Goal: Transaction & Acquisition: Purchase product/service

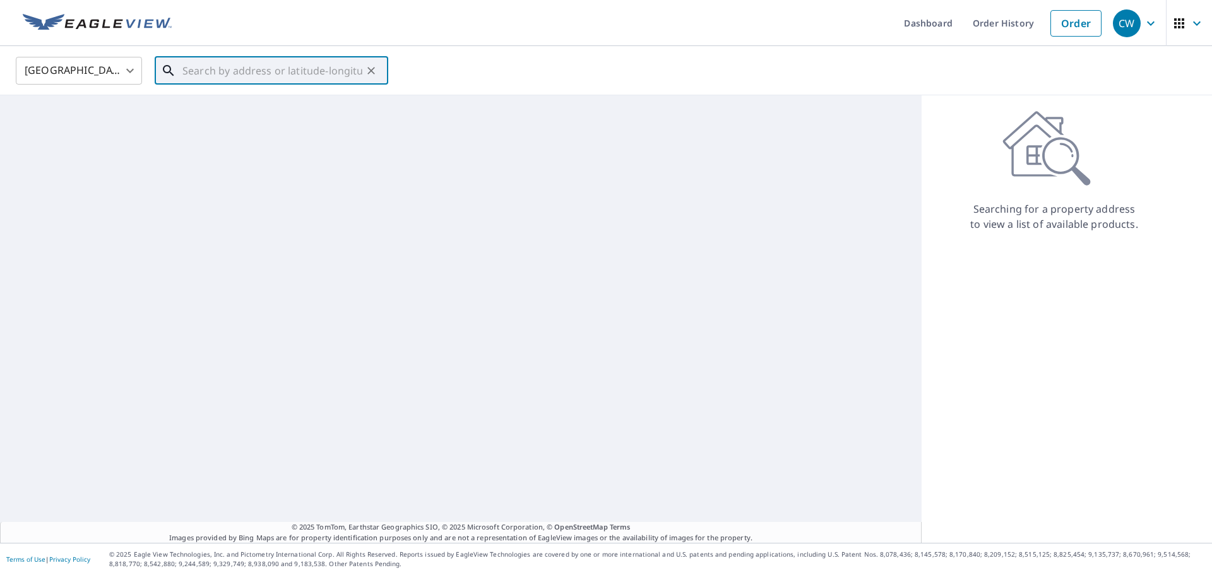
click at [320, 77] on input "text" at bounding box center [273, 70] width 180 height 35
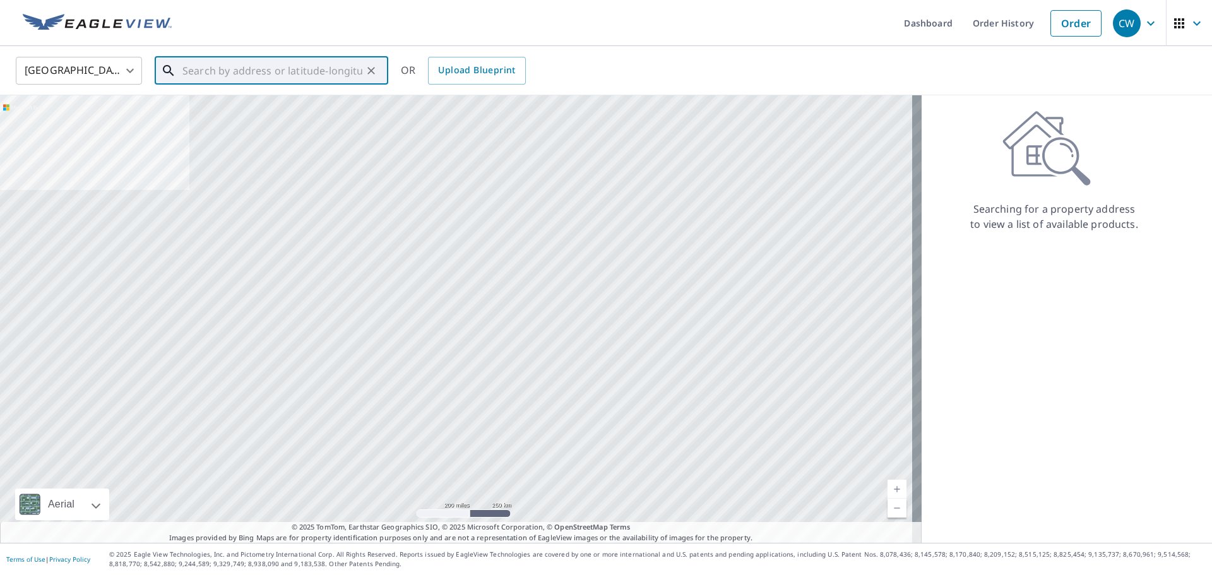
click at [261, 69] on input "text" at bounding box center [273, 70] width 180 height 35
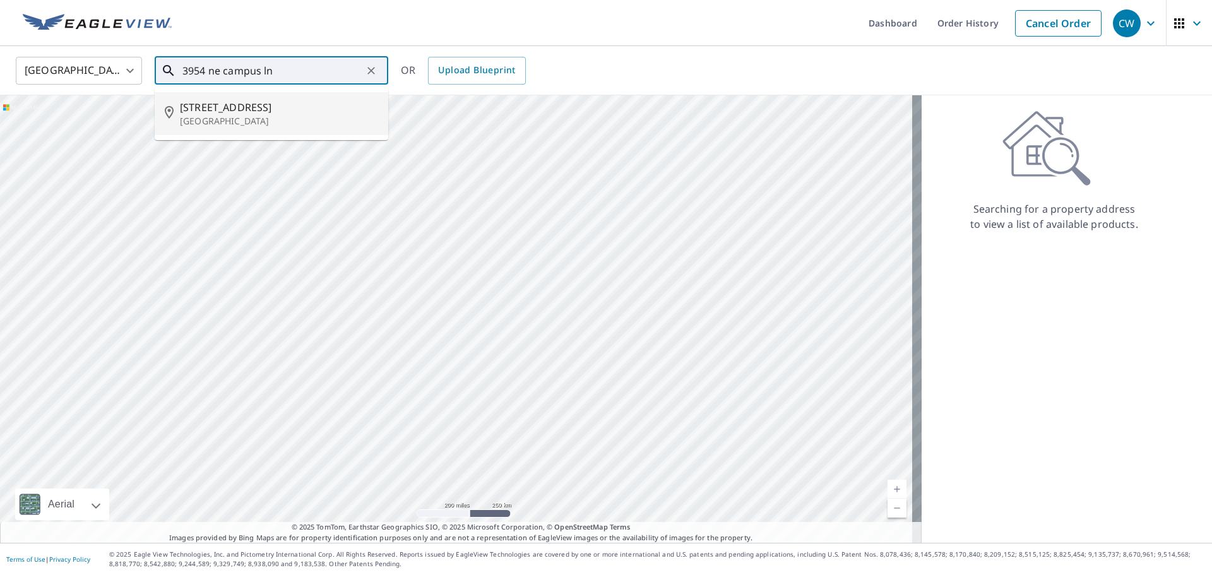
click at [254, 104] on span "[STREET_ADDRESS]" at bounding box center [279, 107] width 198 height 15
type input "[STREET_ADDRESS]"
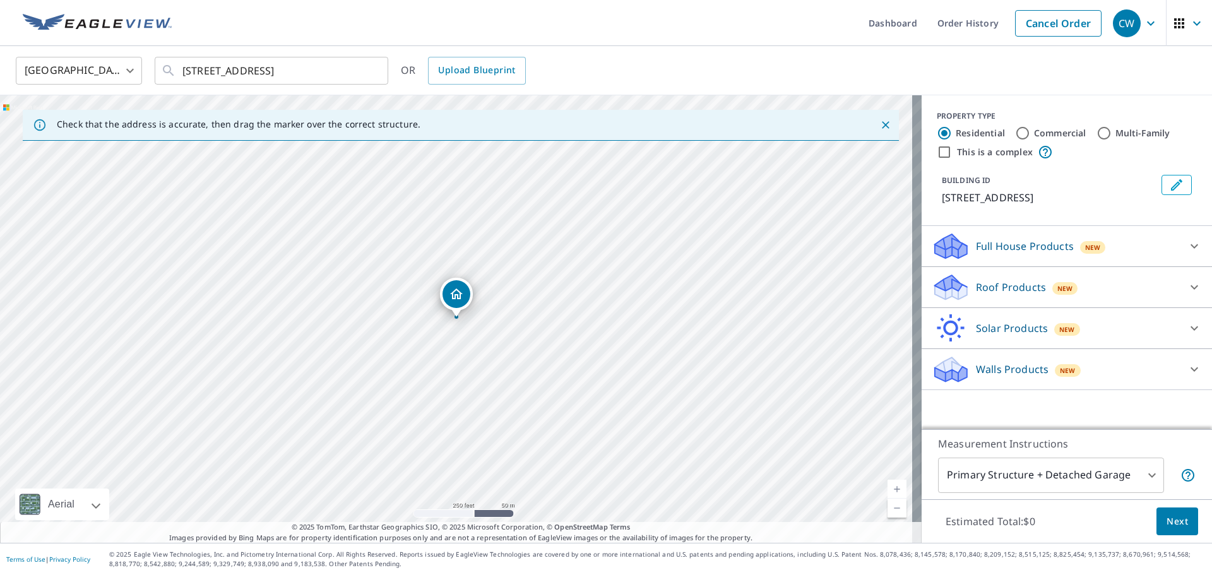
click at [1187, 287] on icon at bounding box center [1194, 287] width 15 height 15
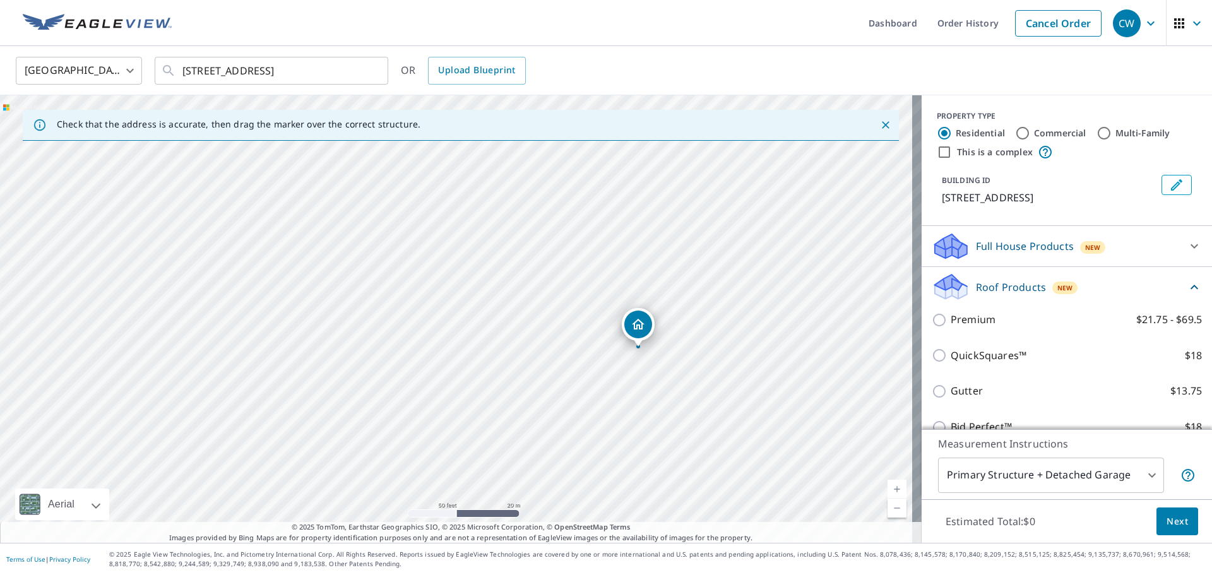
drag, startPoint x: 702, startPoint y: 397, endPoint x: 631, endPoint y: 365, distance: 77.5
click at [631, 365] on div "[STREET_ADDRESS]" at bounding box center [461, 319] width 922 height 448
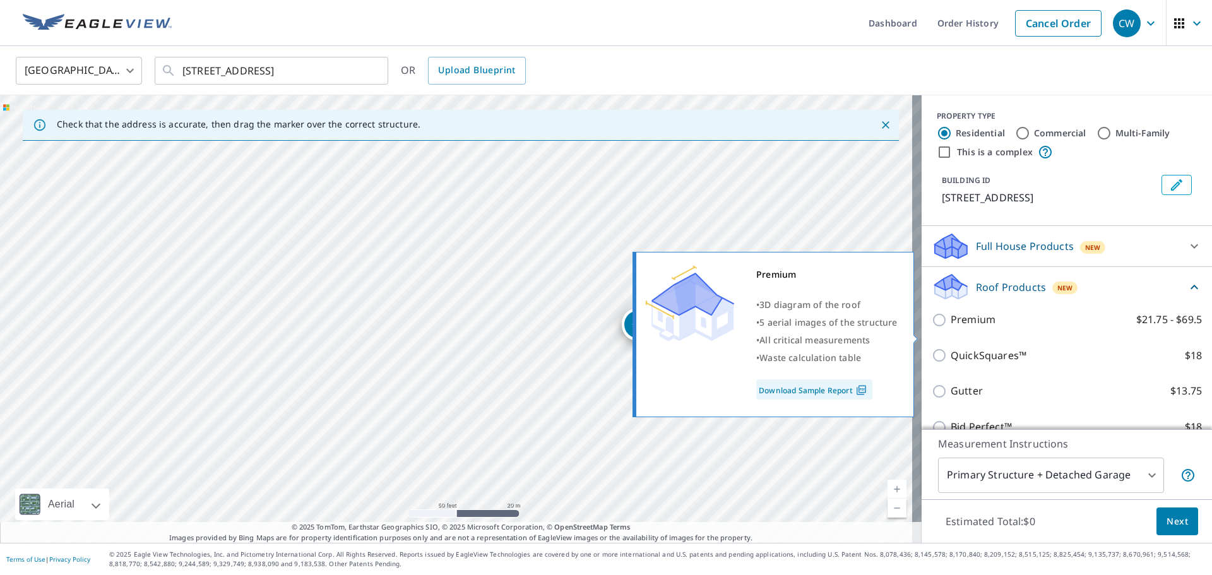
click at [932, 328] on input "Premium $21.75 - $69.5" at bounding box center [941, 320] width 19 height 15
checkbox input "true"
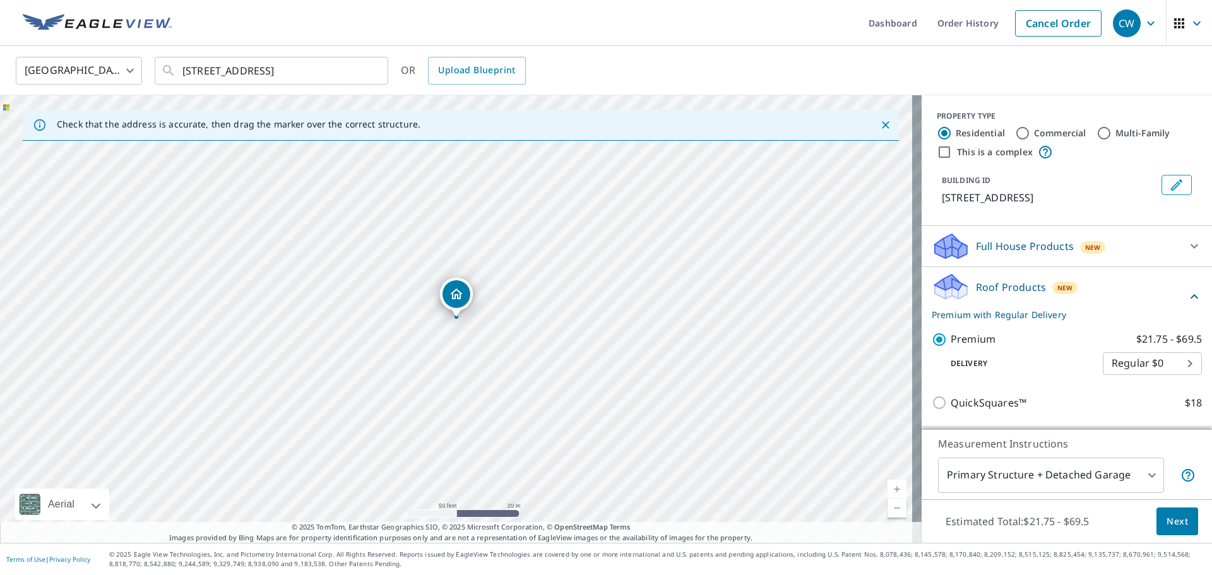
click at [1167, 515] on span "Next" at bounding box center [1177, 522] width 21 height 16
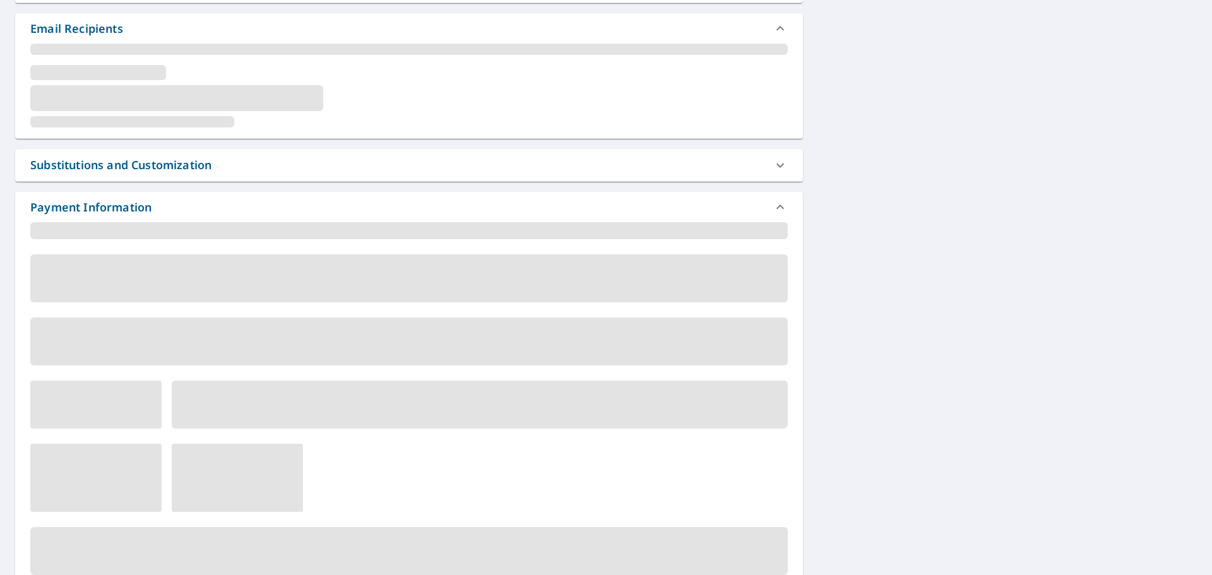
scroll to position [316, 0]
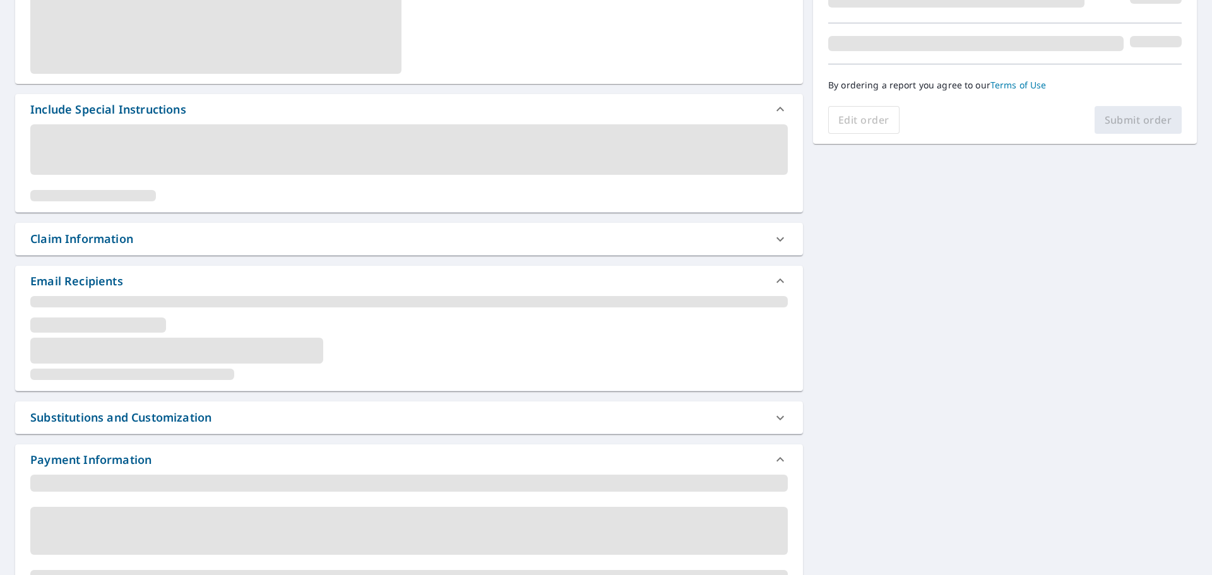
click at [109, 239] on div "Claim Information" at bounding box center [81, 238] width 103 height 17
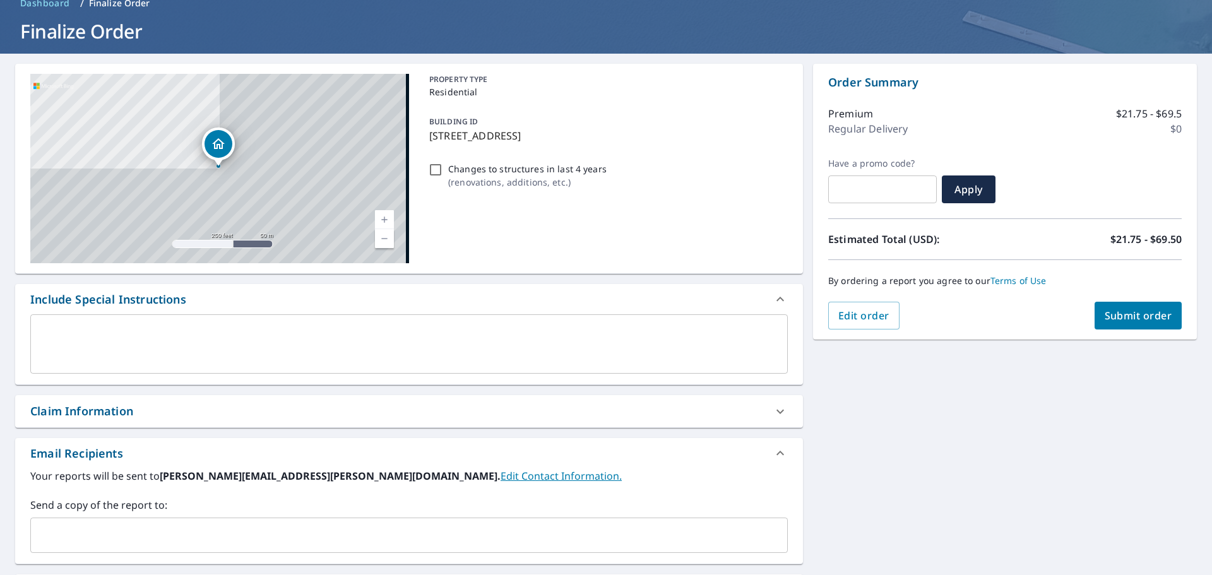
scroll to position [0, 0]
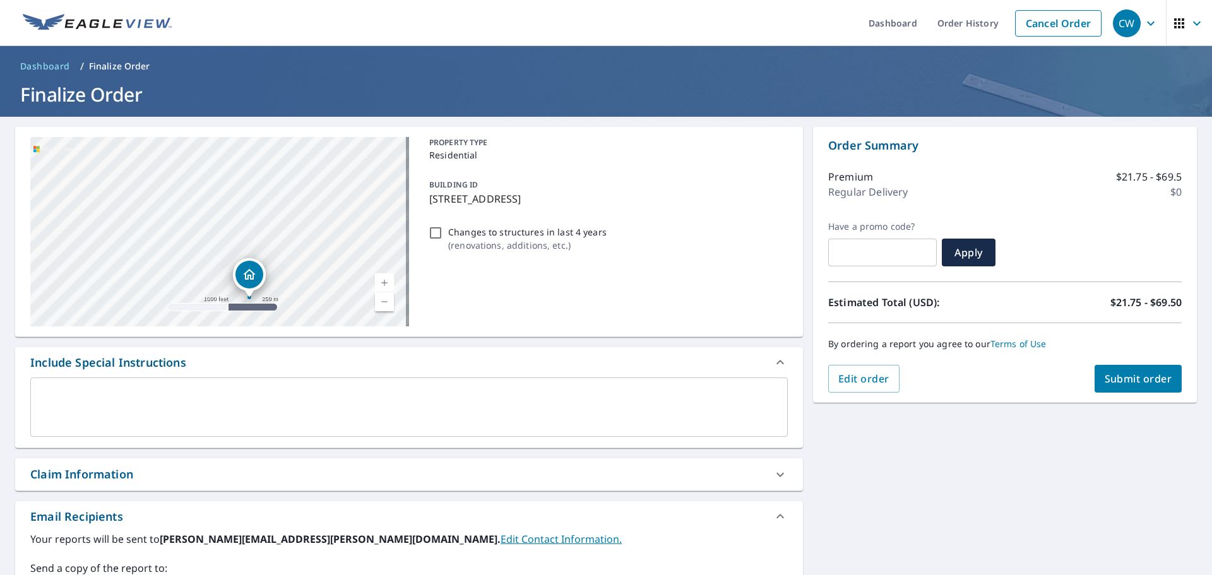
click at [108, 468] on div "Claim Information" at bounding box center [81, 474] width 103 height 17
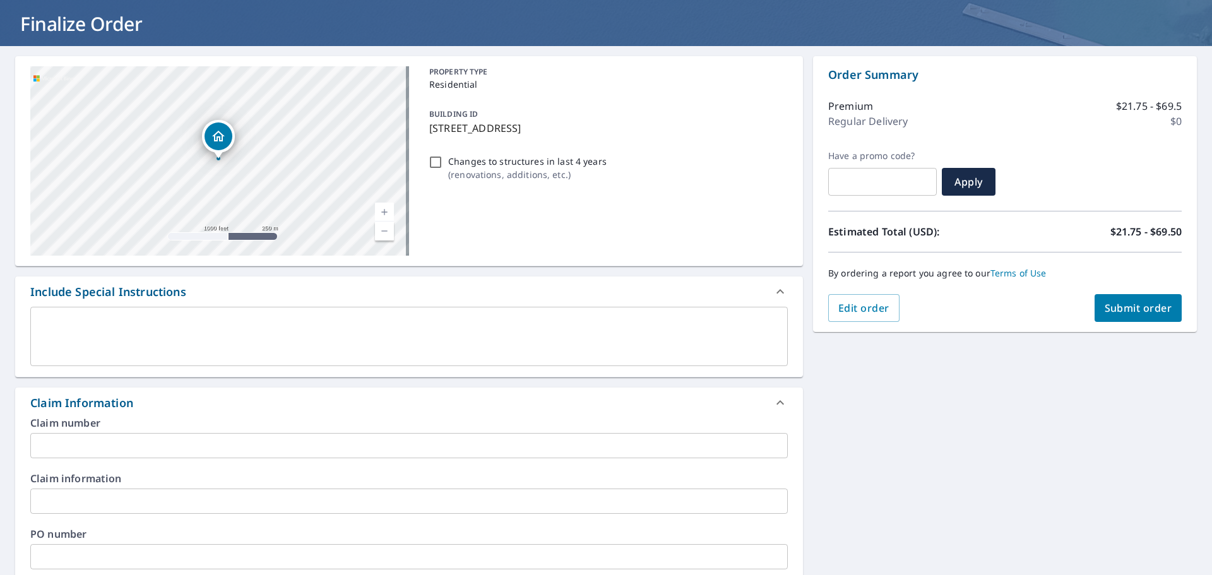
scroll to position [253, 0]
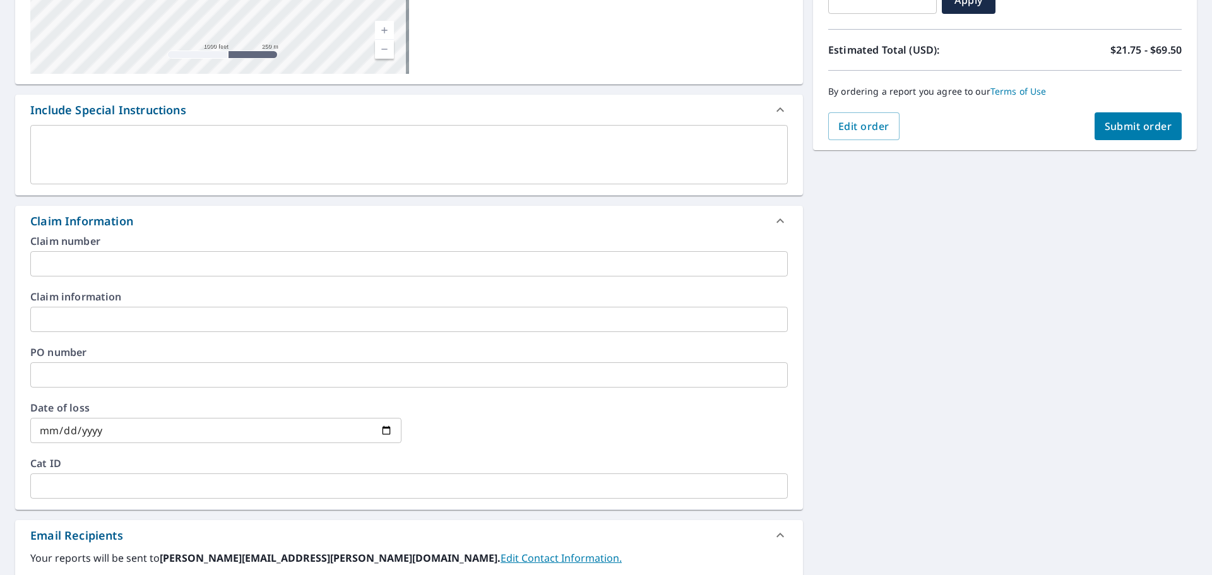
click at [95, 258] on input "text" at bounding box center [409, 263] width 758 height 25
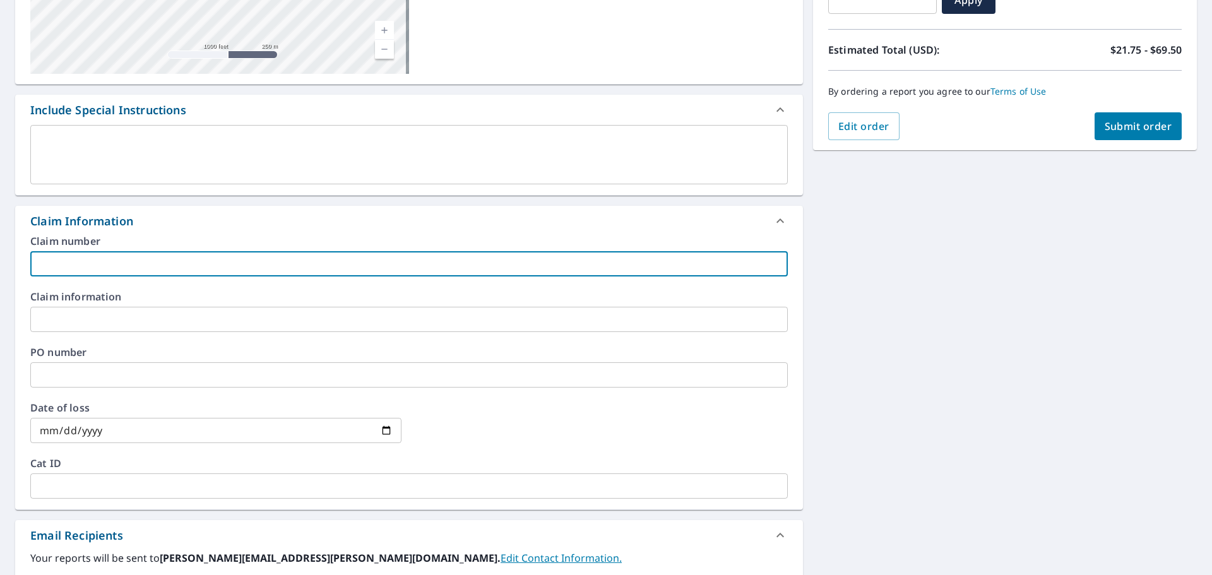
type input "3503"
click at [78, 380] on input "text" at bounding box center [409, 374] width 758 height 25
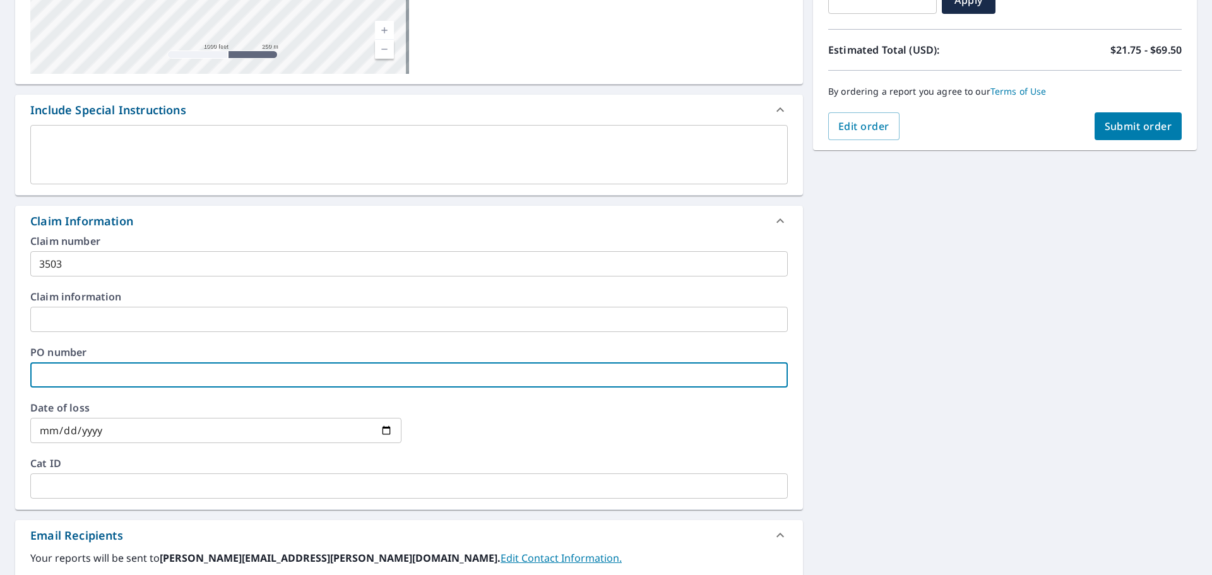
type input "kitsap roofing"
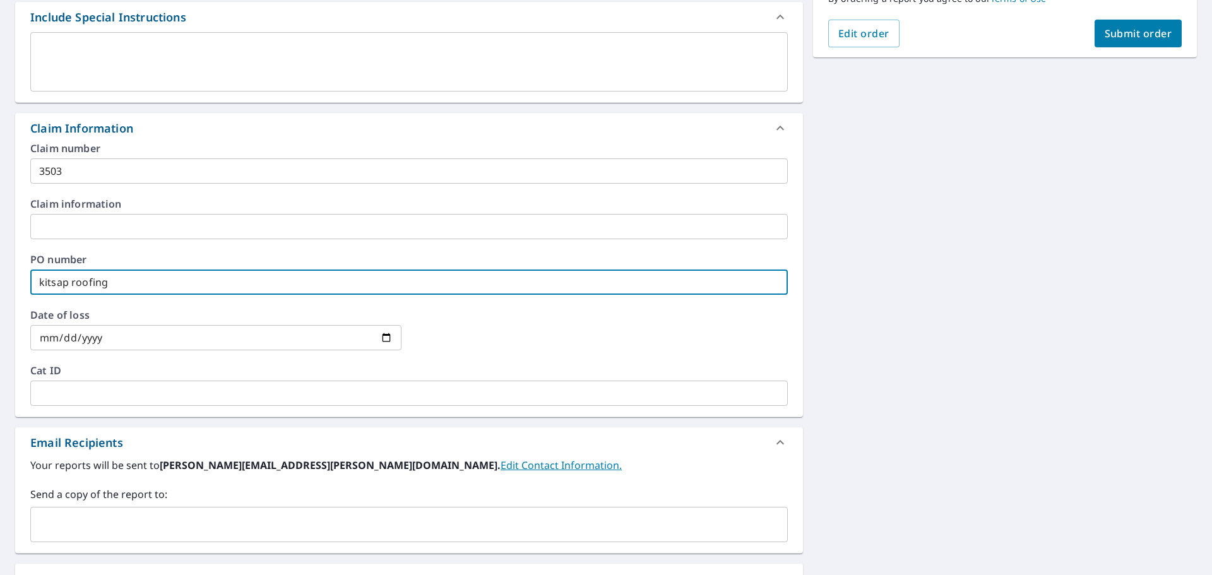
scroll to position [500, 0]
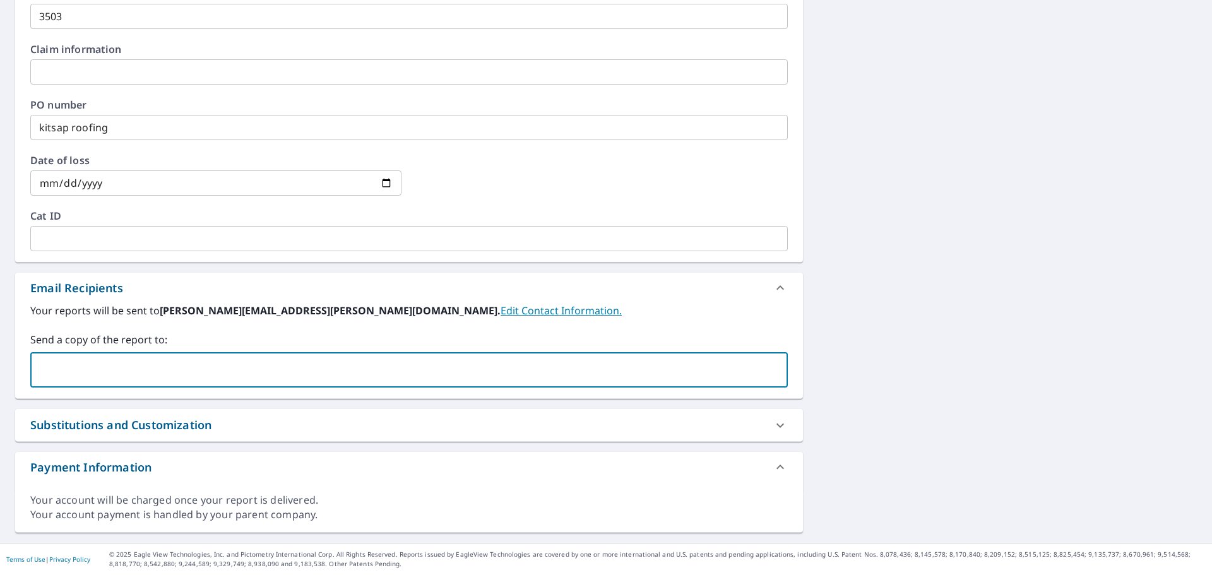
click at [96, 366] on input "text" at bounding box center [399, 370] width 727 height 24
type input "m"
type input "[PERSON_NAME]"
type input "[PERSON_NAME][EMAIL_ADDRESS][PERSON_NAME][DOMAIN_NAME]"
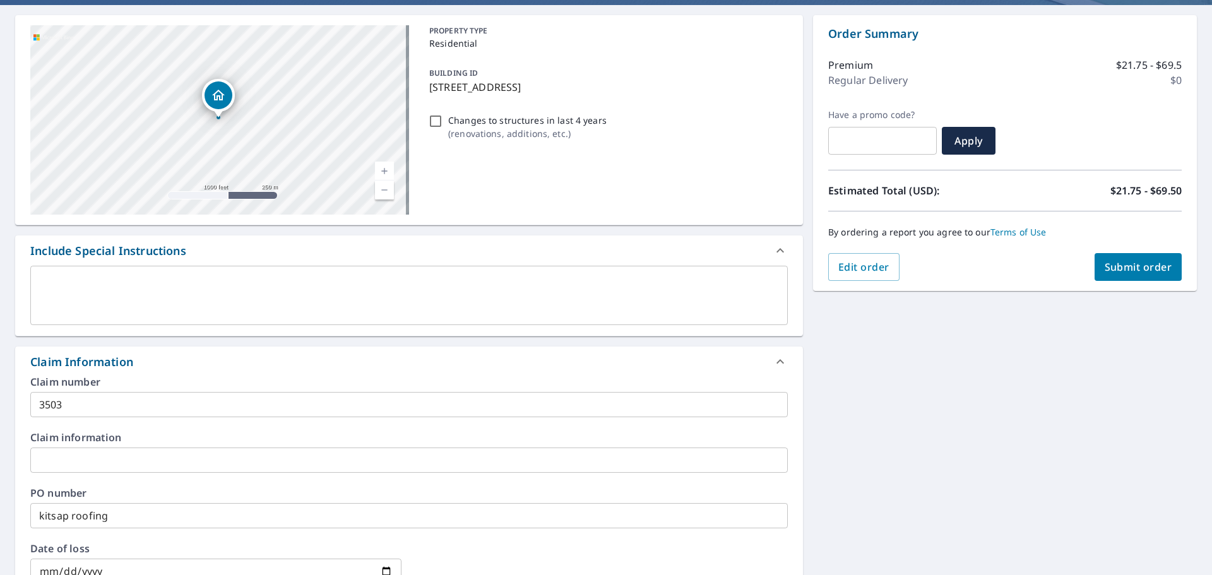
scroll to position [0, 0]
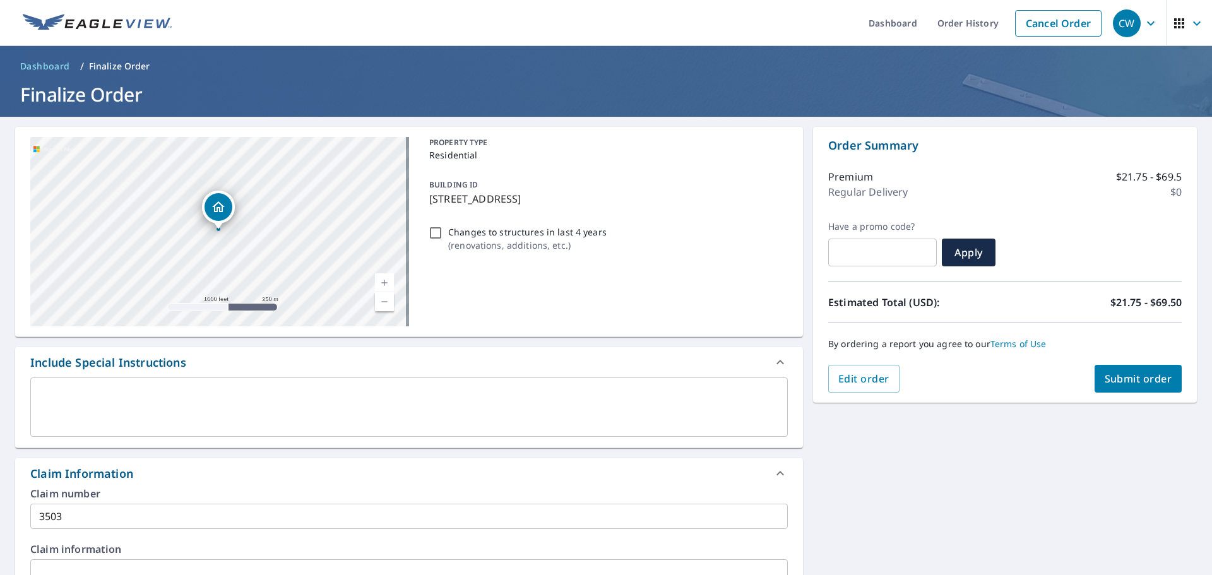
click at [1137, 386] on button "Submit order" at bounding box center [1139, 379] width 88 height 28
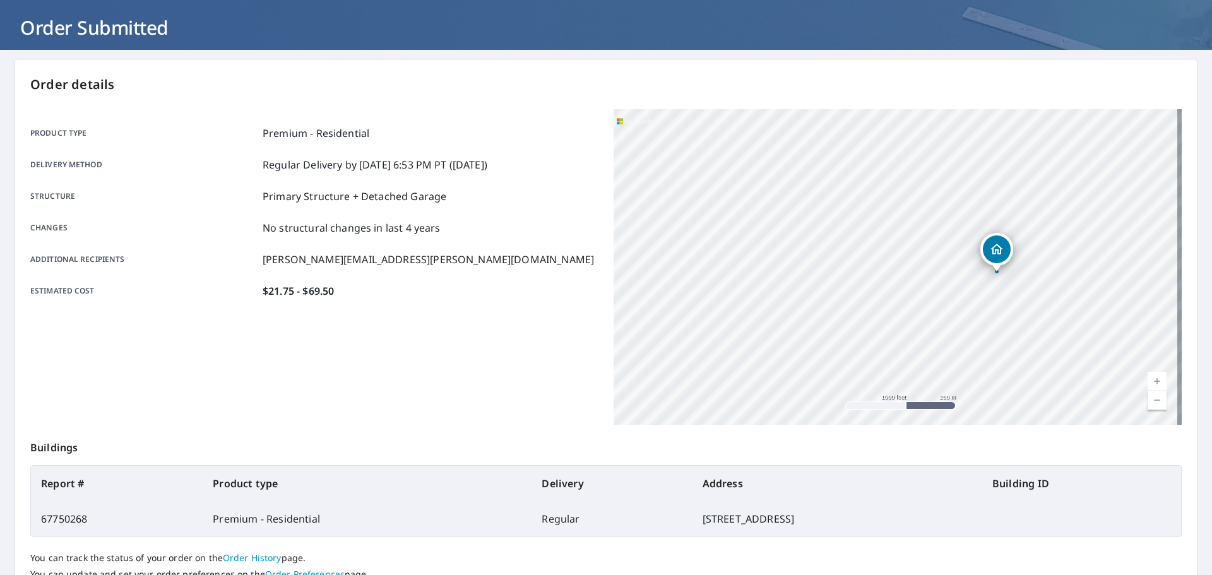
scroll to position [168, 0]
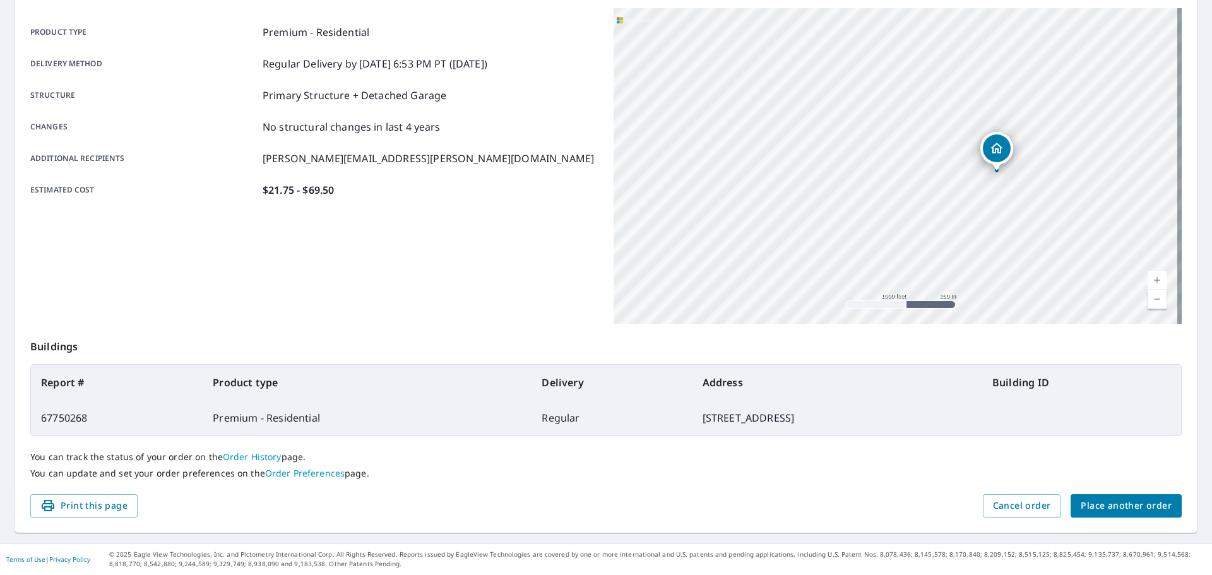
click at [1137, 504] on span "Place another order" at bounding box center [1126, 506] width 91 height 16
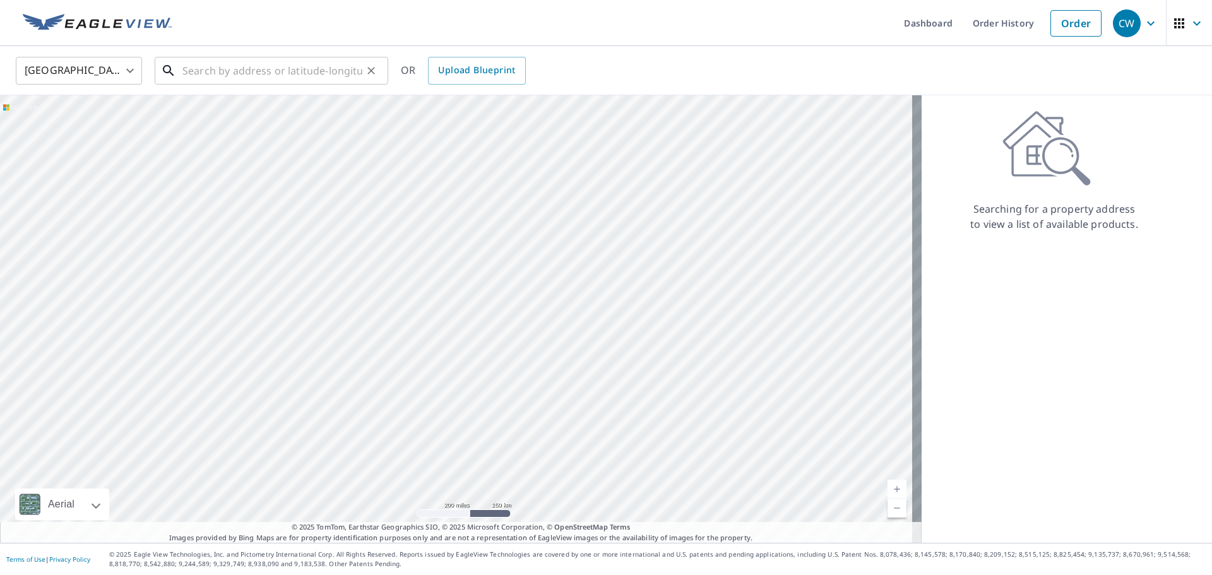
click at [277, 71] on input "text" at bounding box center [273, 70] width 180 height 35
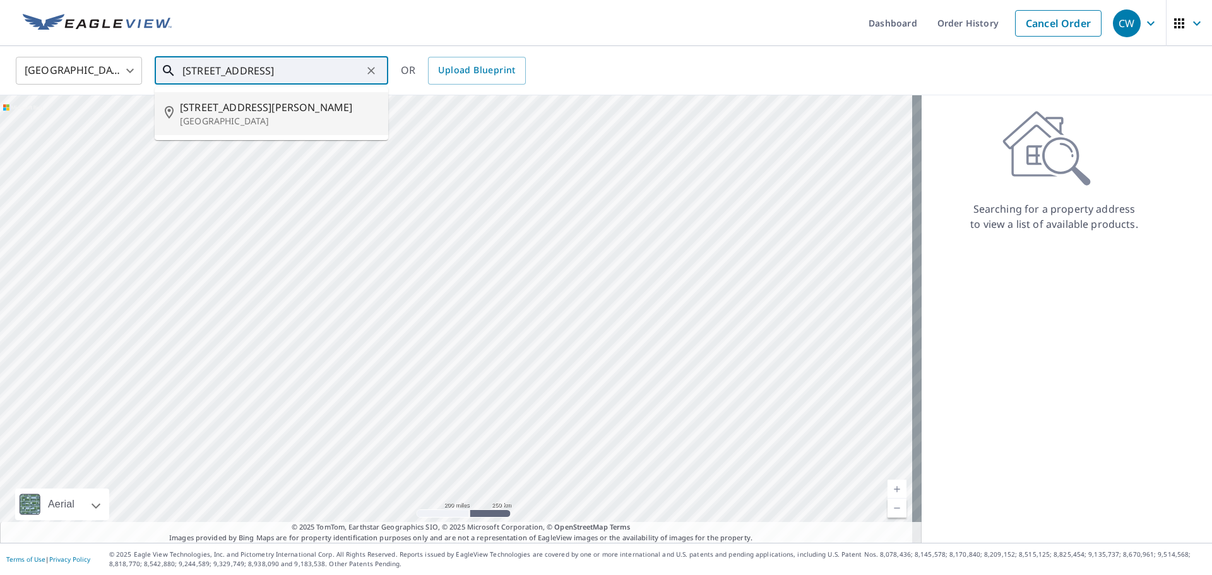
click at [206, 112] on span "[STREET_ADDRESS][PERSON_NAME]" at bounding box center [279, 107] width 198 height 15
type input "[STREET_ADDRESS]"
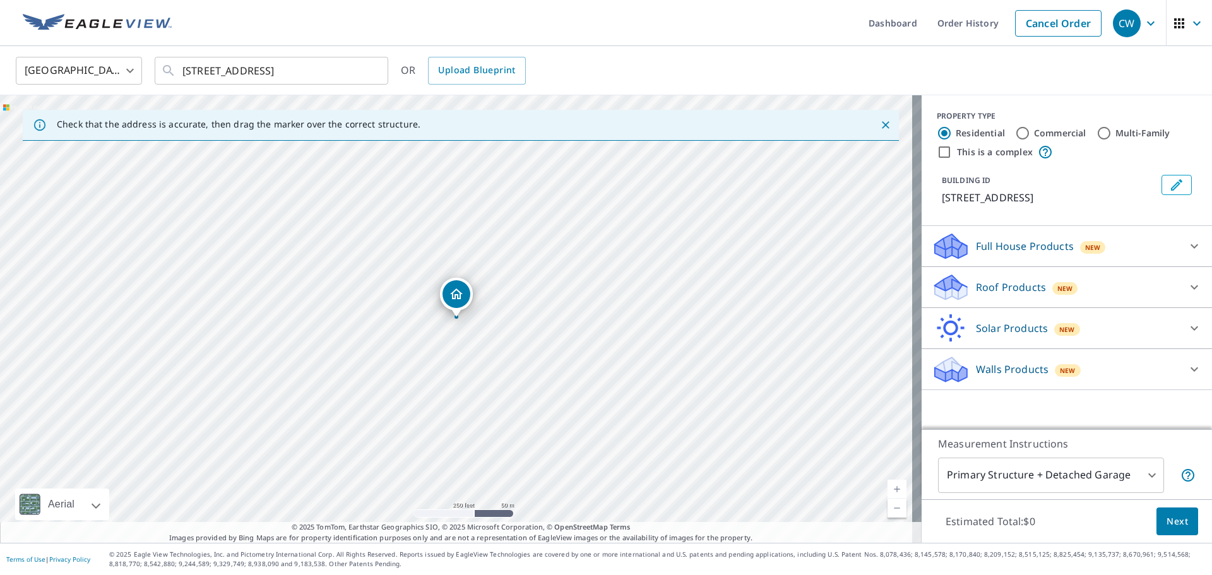
click at [1187, 295] on icon at bounding box center [1194, 287] width 15 height 15
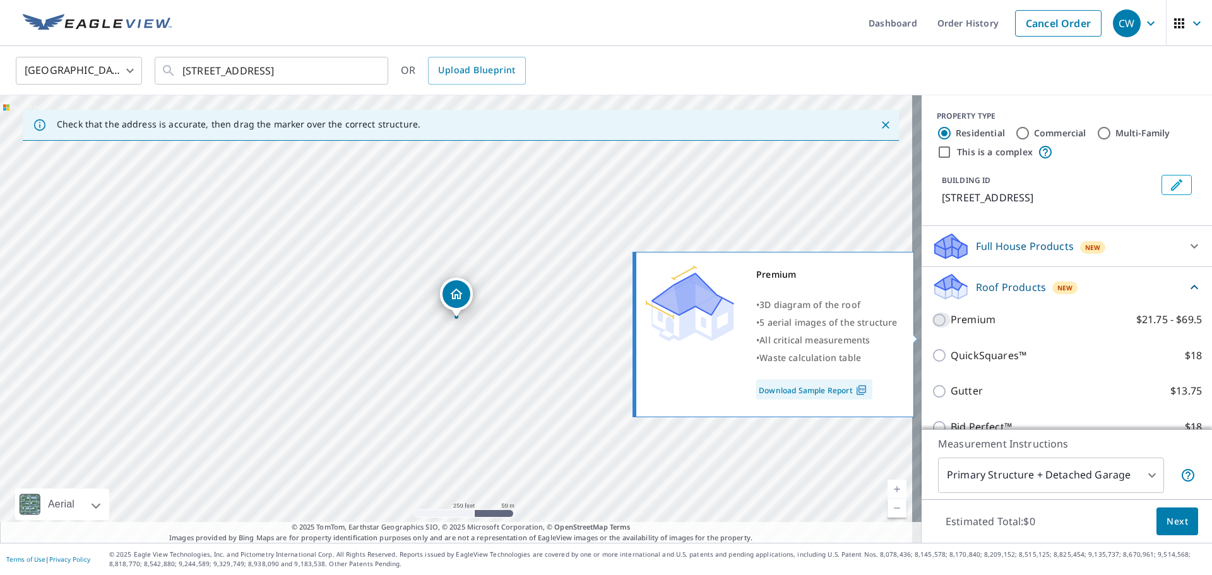
click at [932, 328] on input "Premium $21.75 - $69.5" at bounding box center [941, 320] width 19 height 15
checkbox input "true"
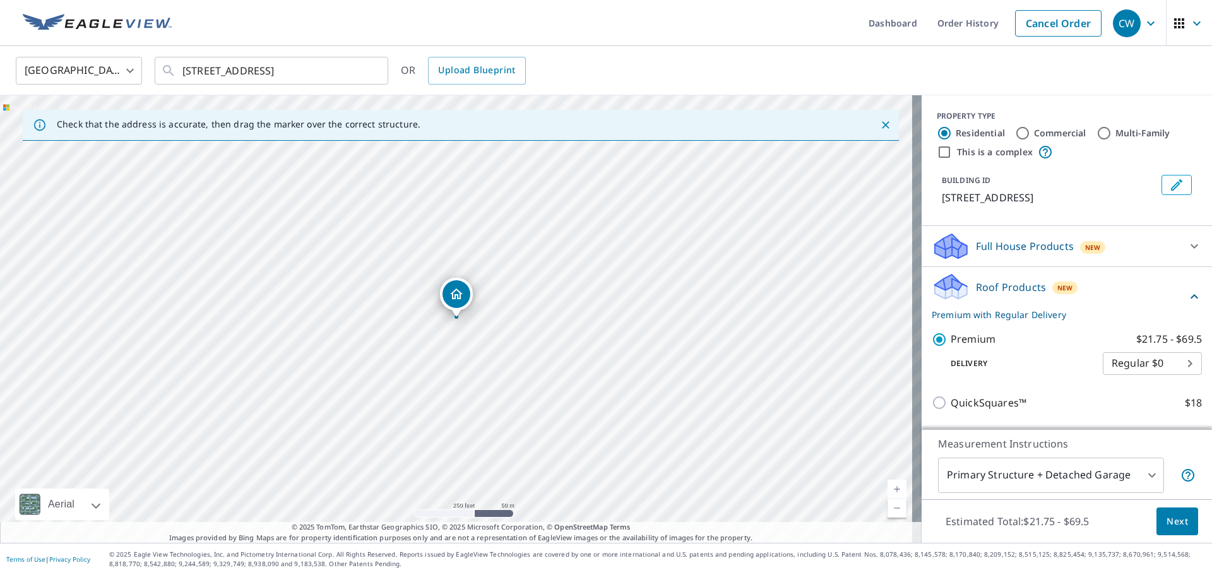
click at [1169, 518] on span "Next" at bounding box center [1177, 522] width 21 height 16
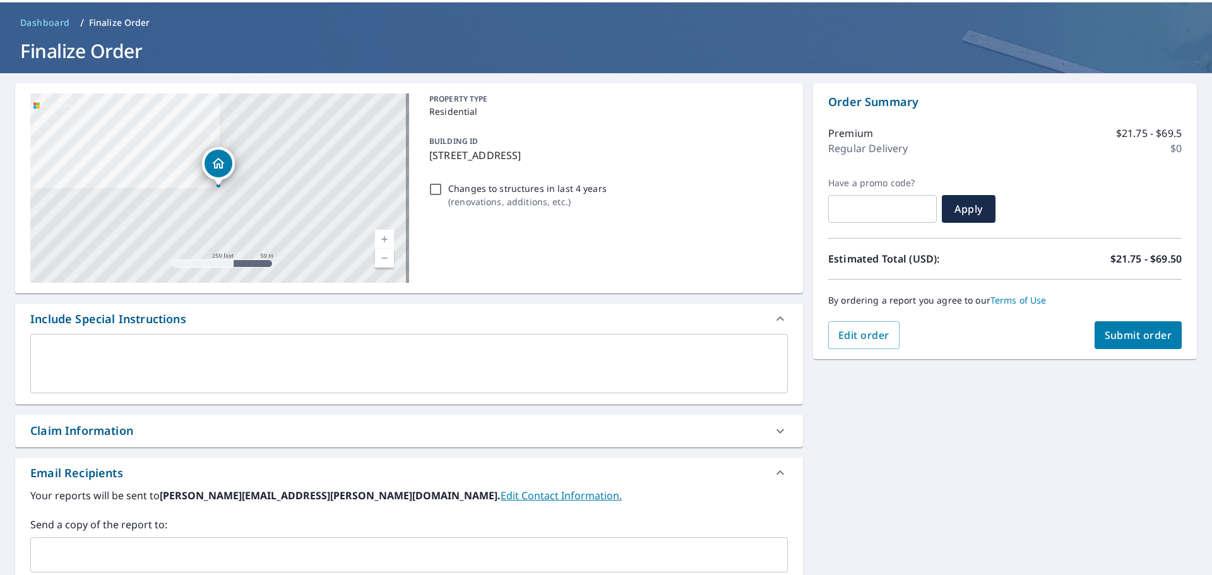
scroll to position [63, 0]
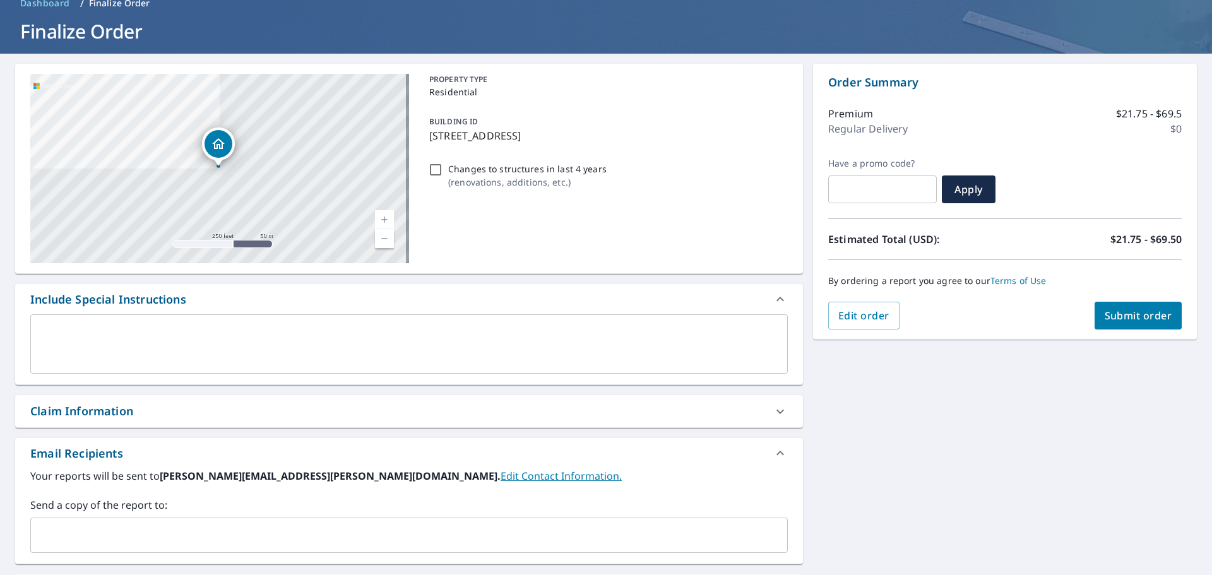
click at [63, 416] on div "Claim Information" at bounding box center [81, 411] width 103 height 17
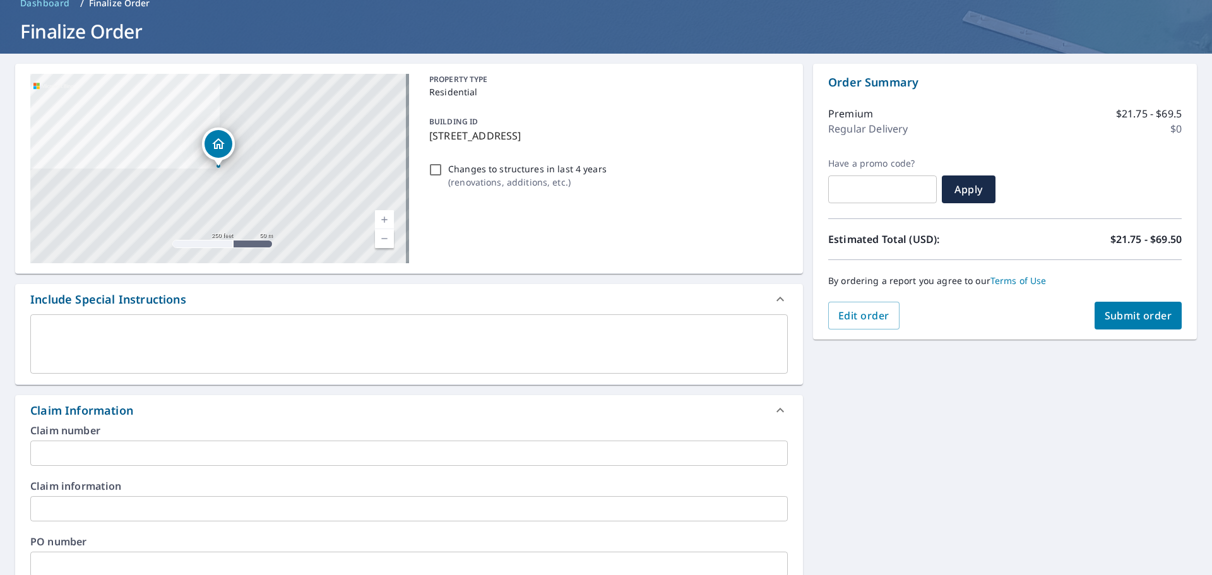
click at [102, 445] on input "text" at bounding box center [409, 453] width 758 height 25
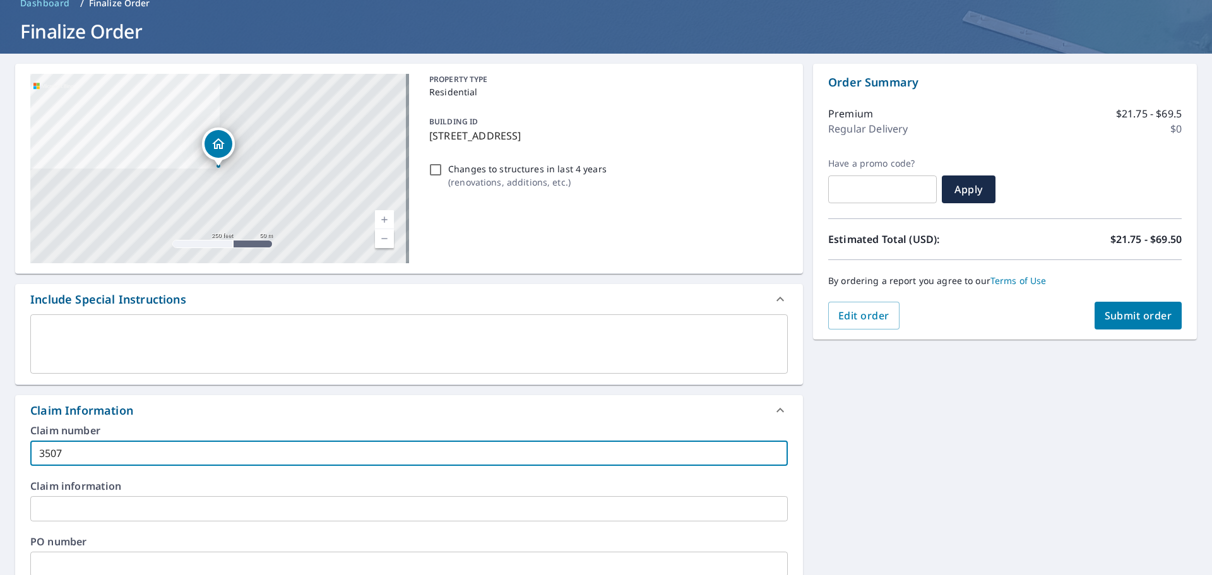
drag, startPoint x: 61, startPoint y: 453, endPoint x: 0, endPoint y: 422, distance: 68.4
click at [0, 433] on div "[STREET_ADDRESS] Aerial Road A standard road map Aerial A detailed look from ab…" at bounding box center [606, 517] width 1212 height 926
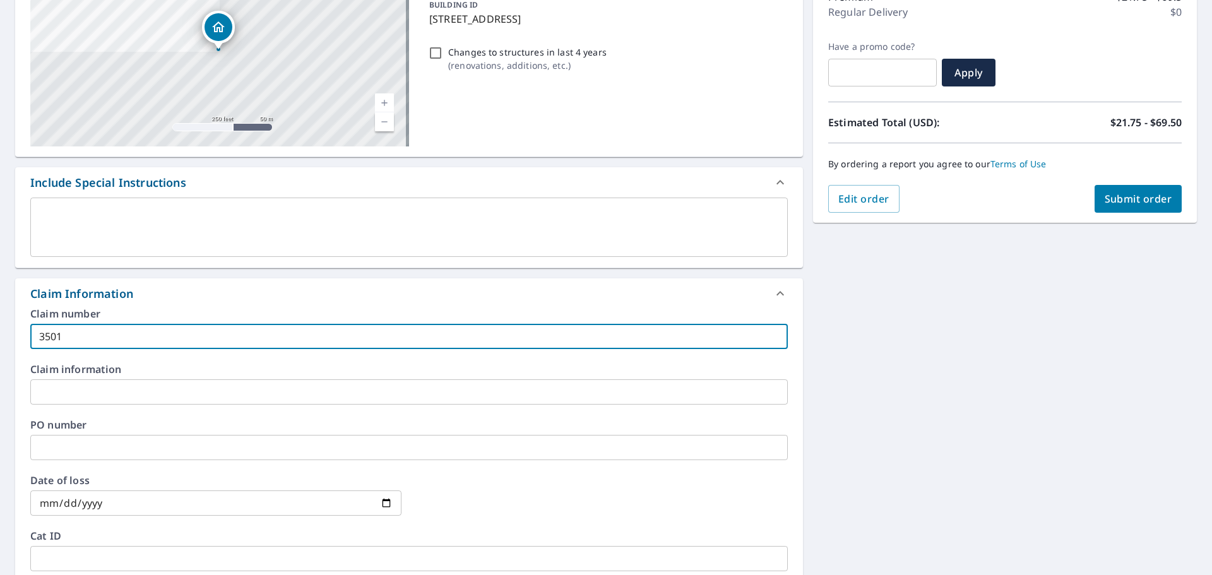
scroll to position [379, 0]
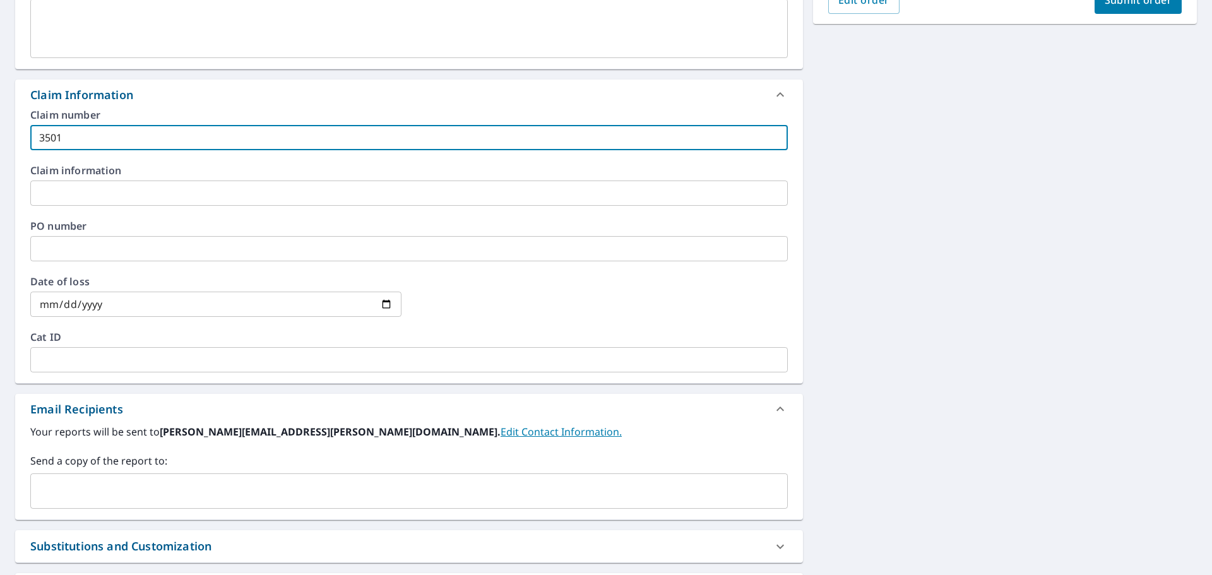
type input "3501"
click at [94, 243] on input "text" at bounding box center [409, 248] width 758 height 25
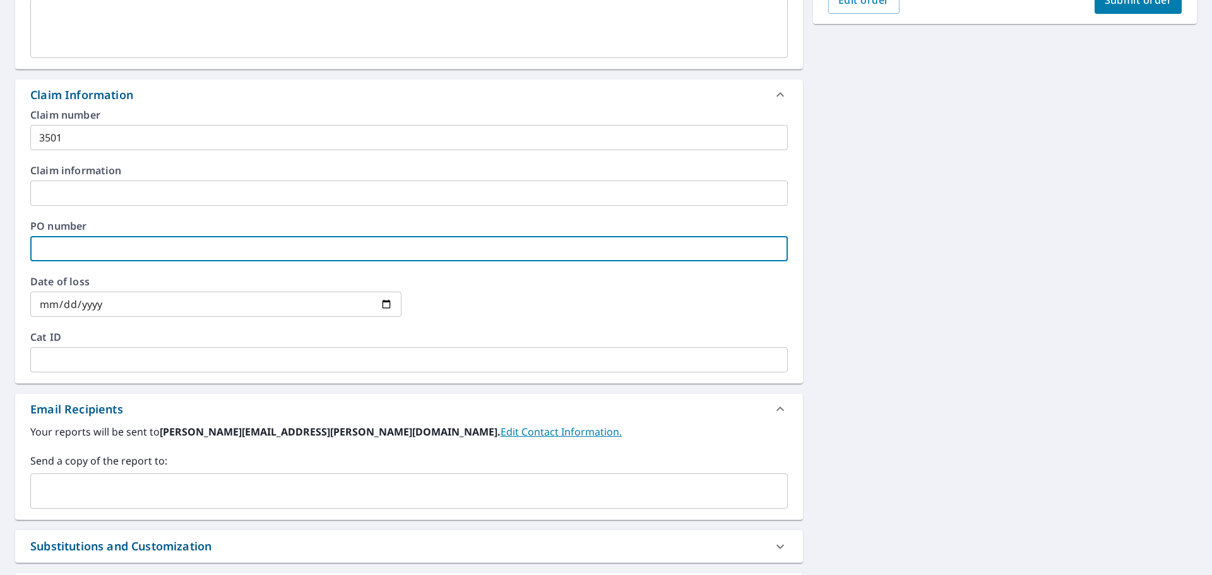
type input "kitsap roofing"
click at [82, 498] on input "text" at bounding box center [399, 491] width 727 height 24
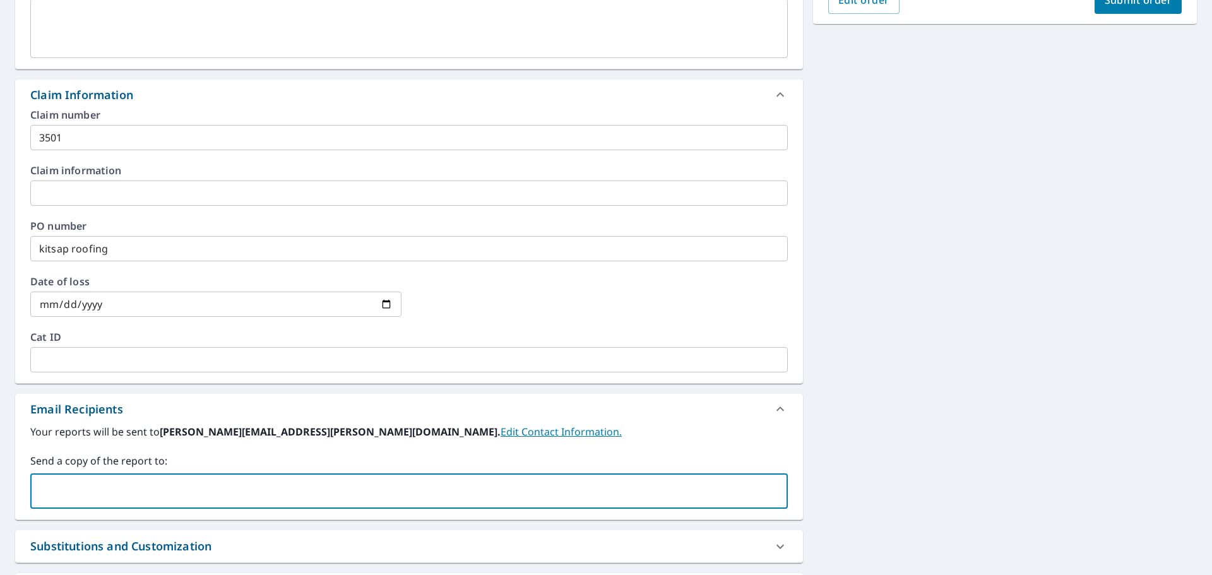
type input ","
type input "[PERSON_NAME]"
type input "[PERSON_NAME][EMAIL_ADDRESS][PERSON_NAME][DOMAIN_NAME]"
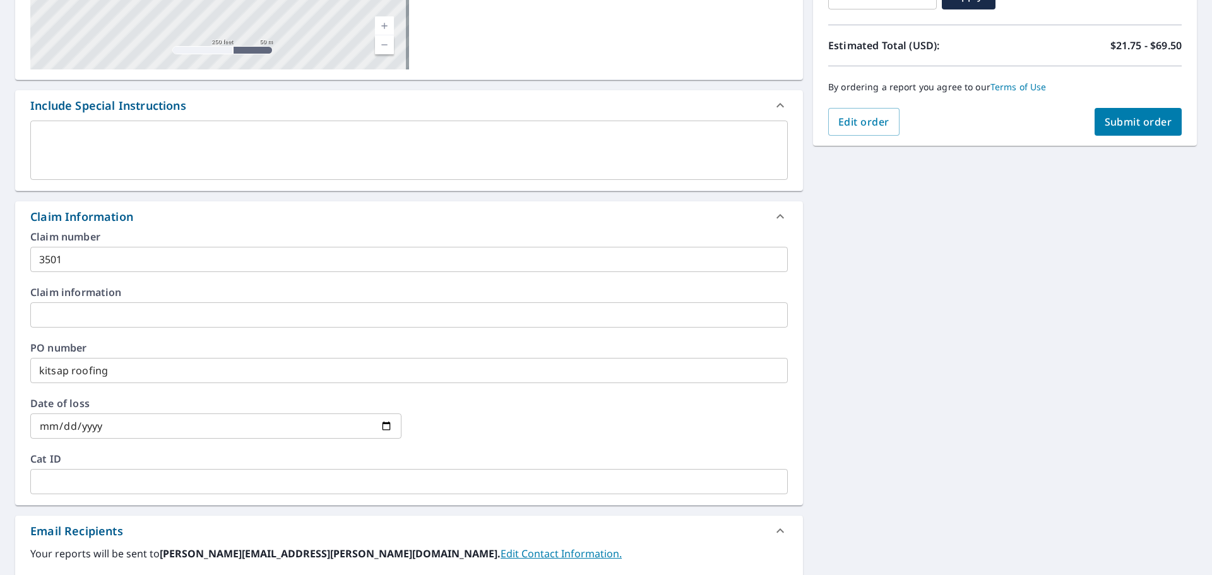
scroll to position [63, 0]
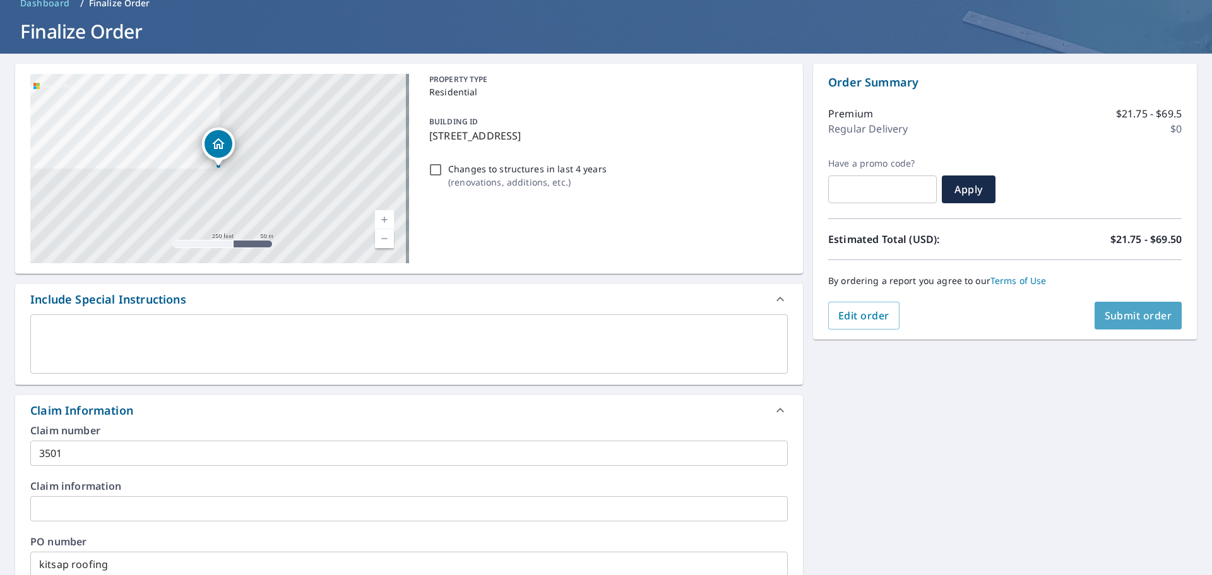
click at [1128, 318] on span "Submit order" at bounding box center [1139, 316] width 68 height 14
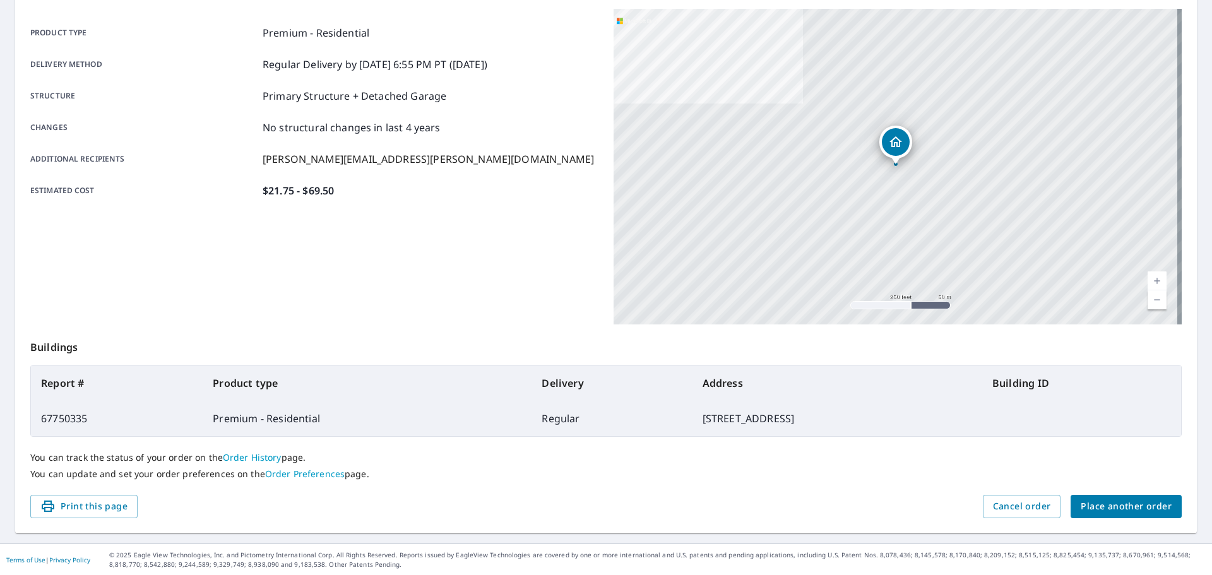
scroll to position [168, 0]
click at [1128, 507] on span "Place another order" at bounding box center [1126, 506] width 91 height 16
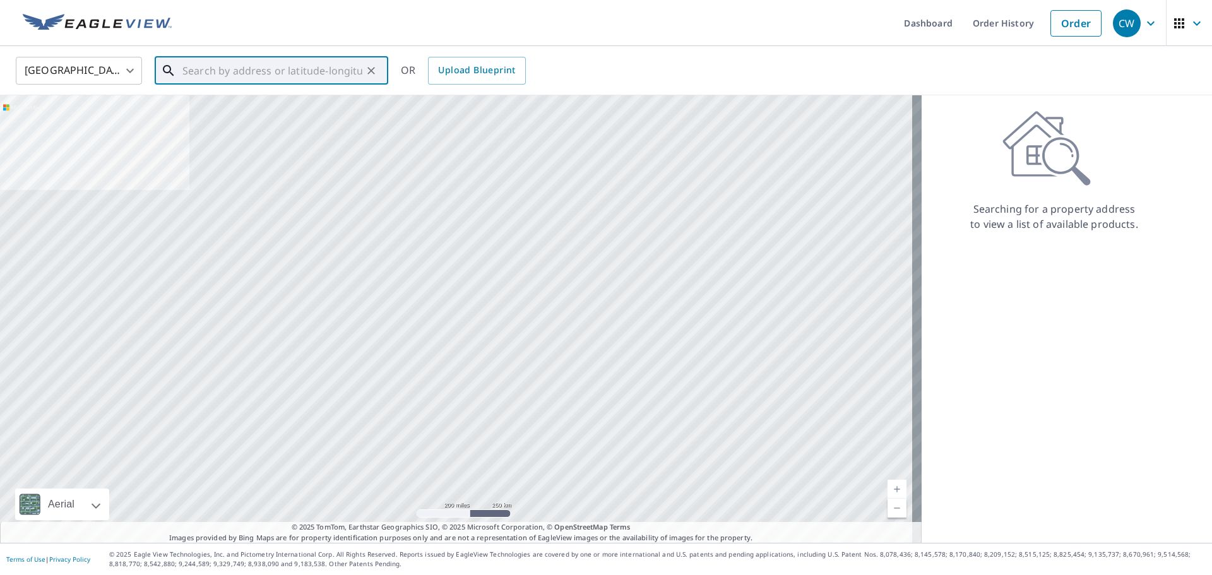
click at [184, 75] on input "text" at bounding box center [273, 70] width 180 height 35
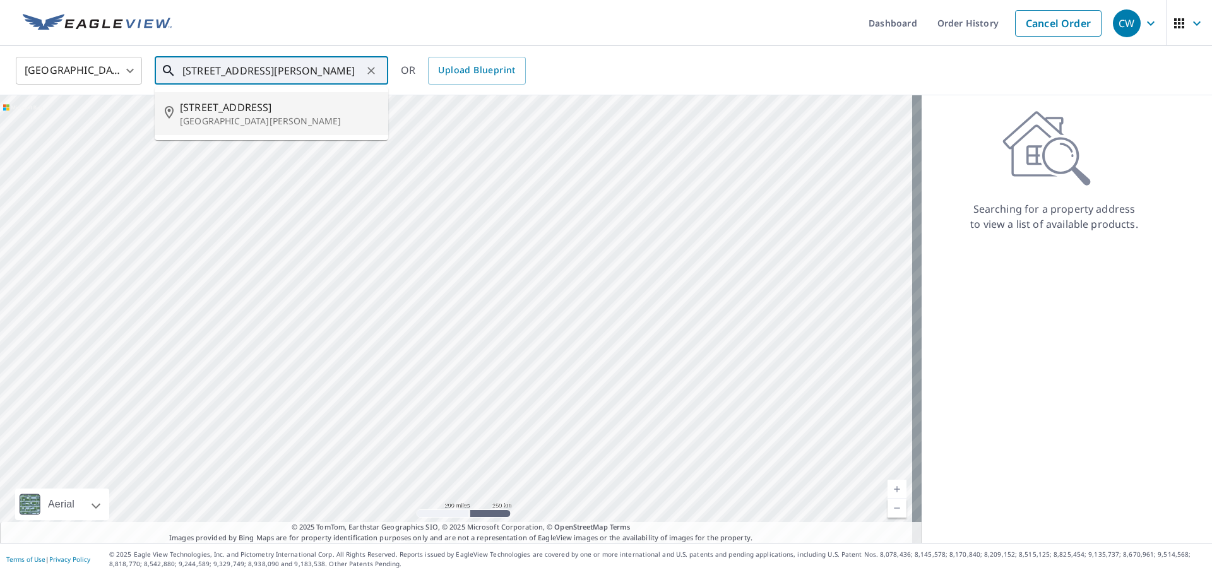
click at [209, 126] on p "[GEOGRAPHIC_DATA][PERSON_NAME]" at bounding box center [279, 121] width 198 height 13
type input "[STREET_ADDRESS][PERSON_NAME]"
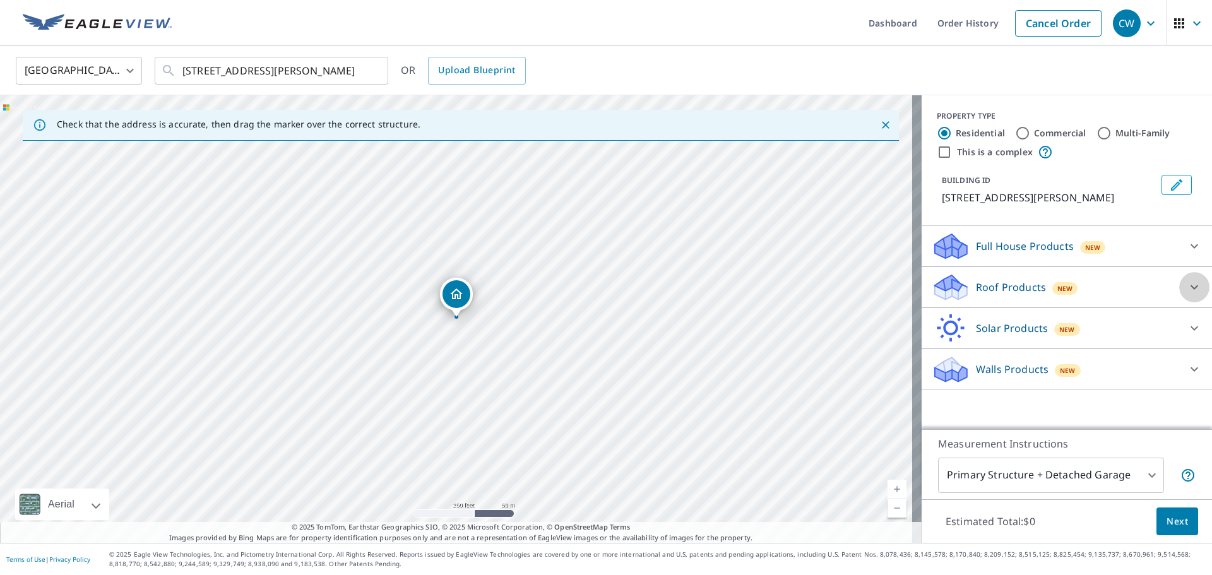
click at [1187, 283] on icon at bounding box center [1194, 287] width 15 height 15
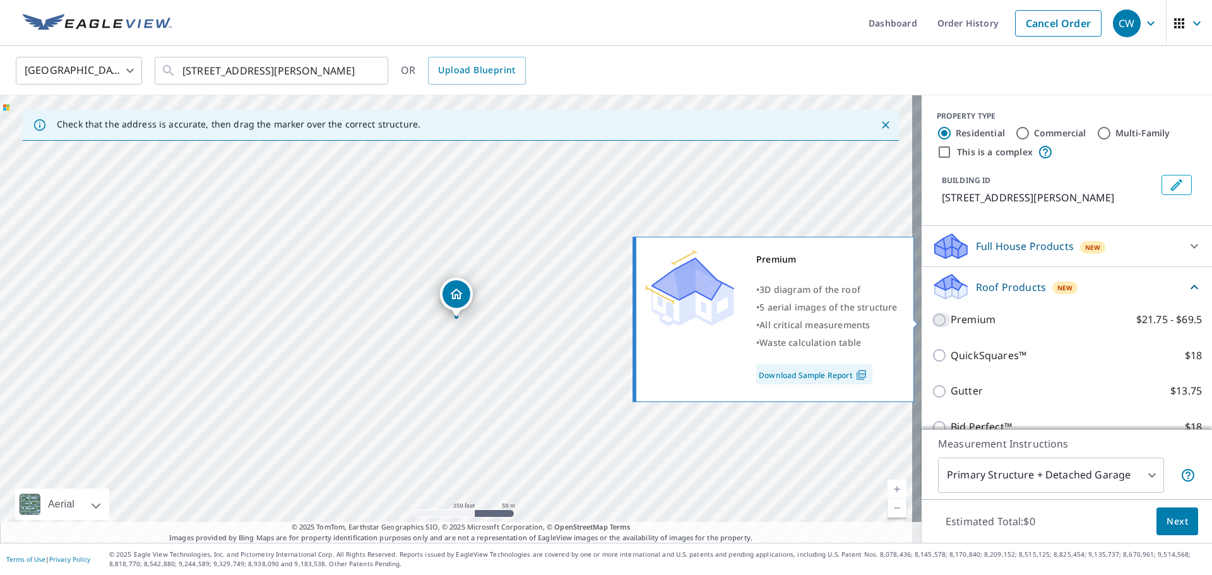
click at [933, 318] on input "Premium $21.75 - $69.5" at bounding box center [941, 320] width 19 height 15
checkbox input "true"
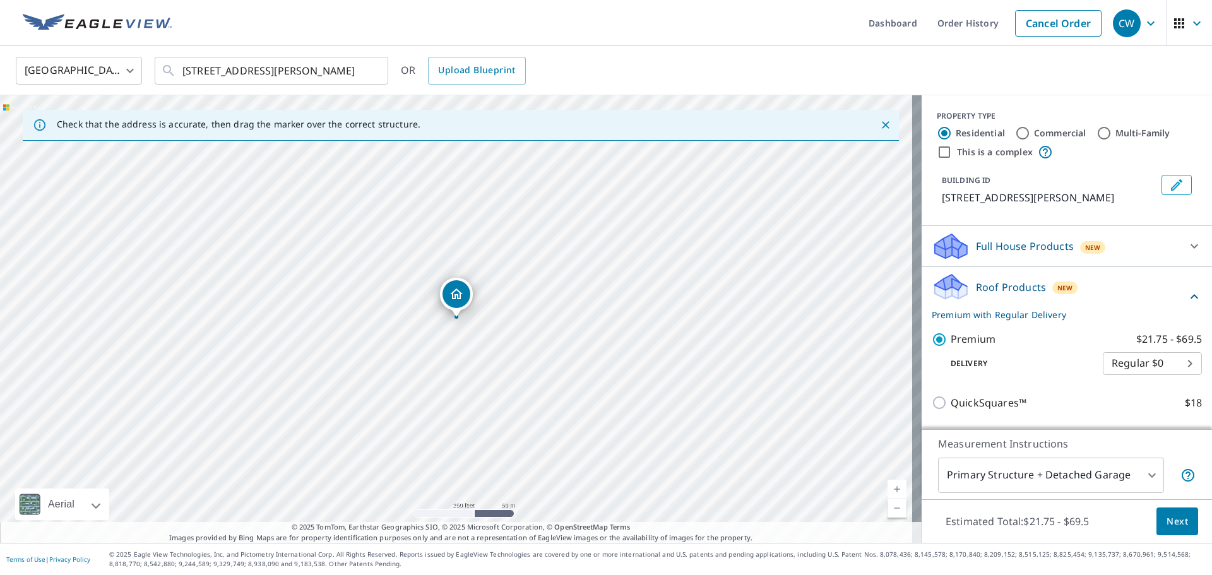
click at [1170, 524] on span "Next" at bounding box center [1177, 522] width 21 height 16
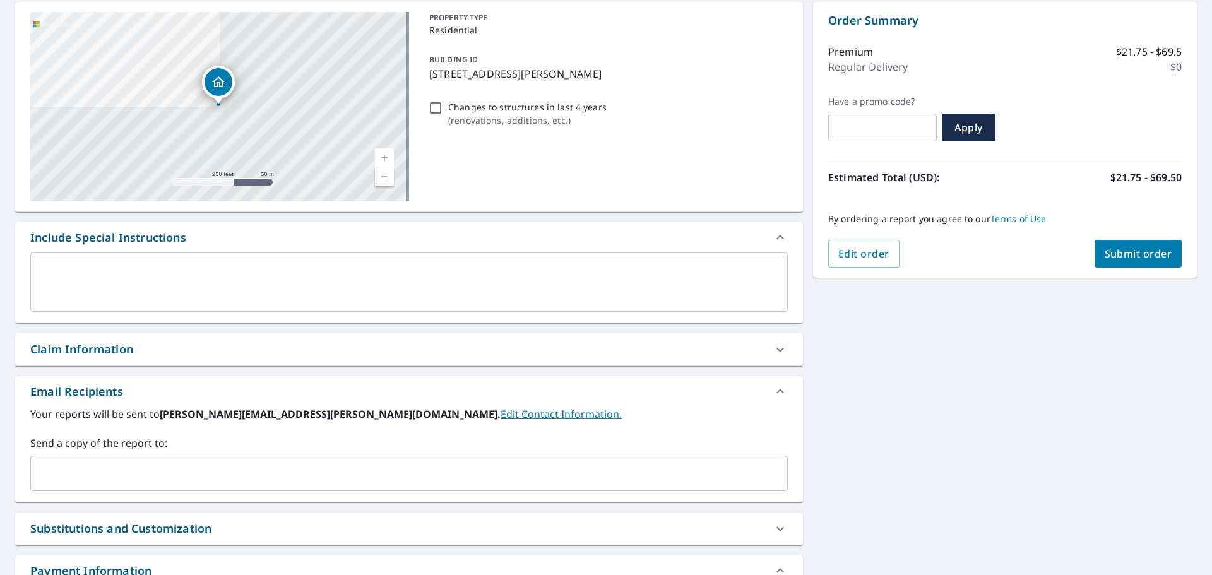
scroll to position [126, 0]
click at [99, 349] on div "Claim Information" at bounding box center [81, 348] width 103 height 17
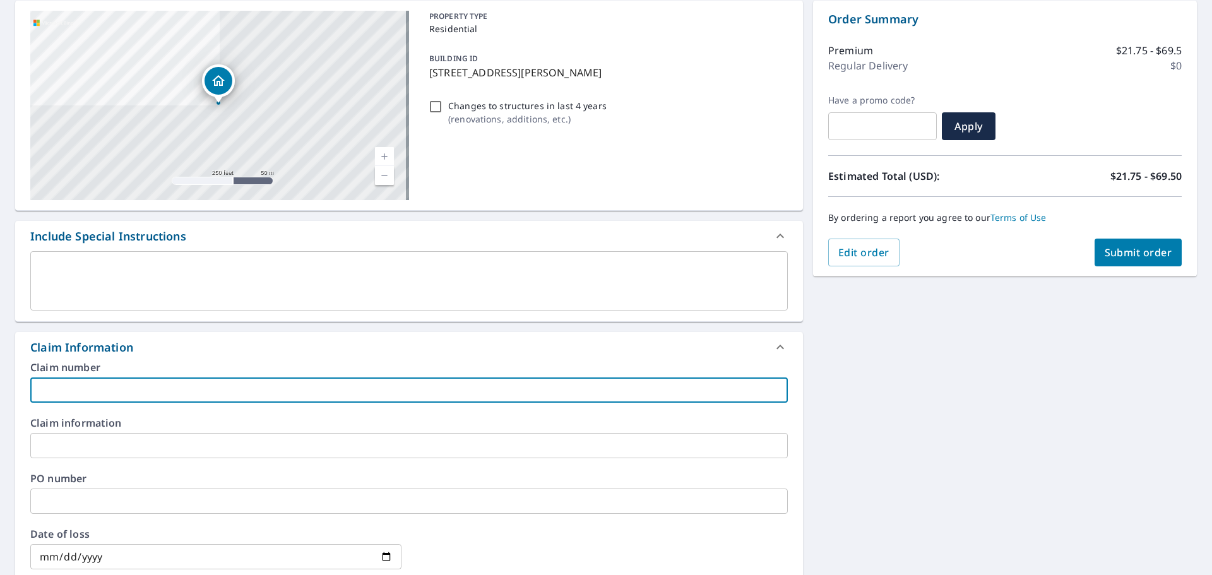
click at [101, 392] on input "text" at bounding box center [409, 390] width 758 height 25
type input "3503"
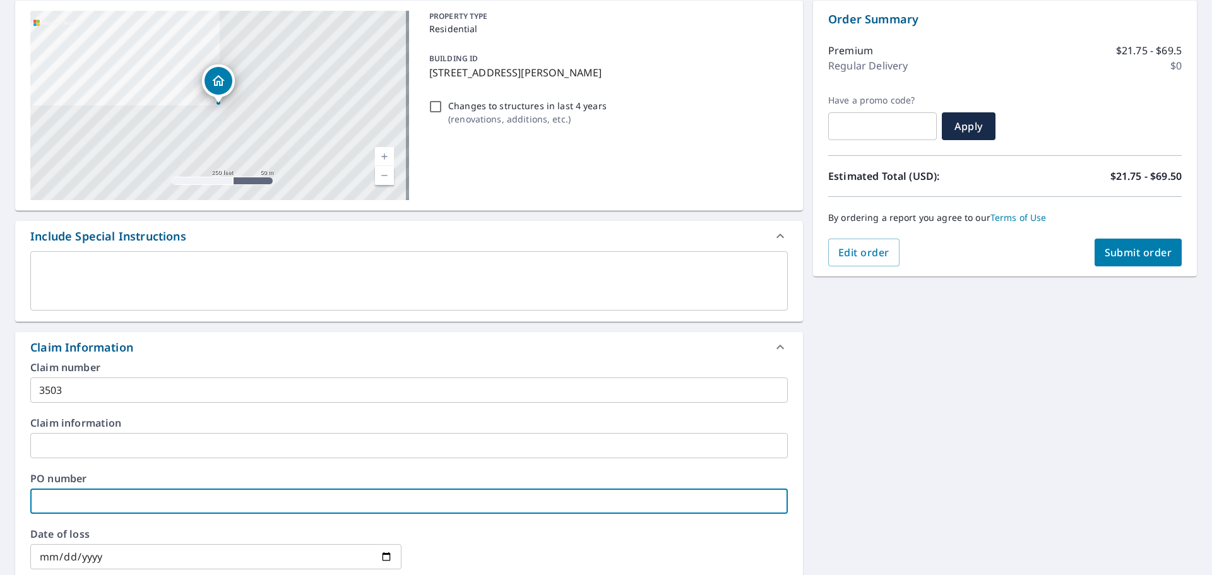
click at [90, 503] on input "text" at bounding box center [409, 501] width 758 height 25
type input "Ojeadas"
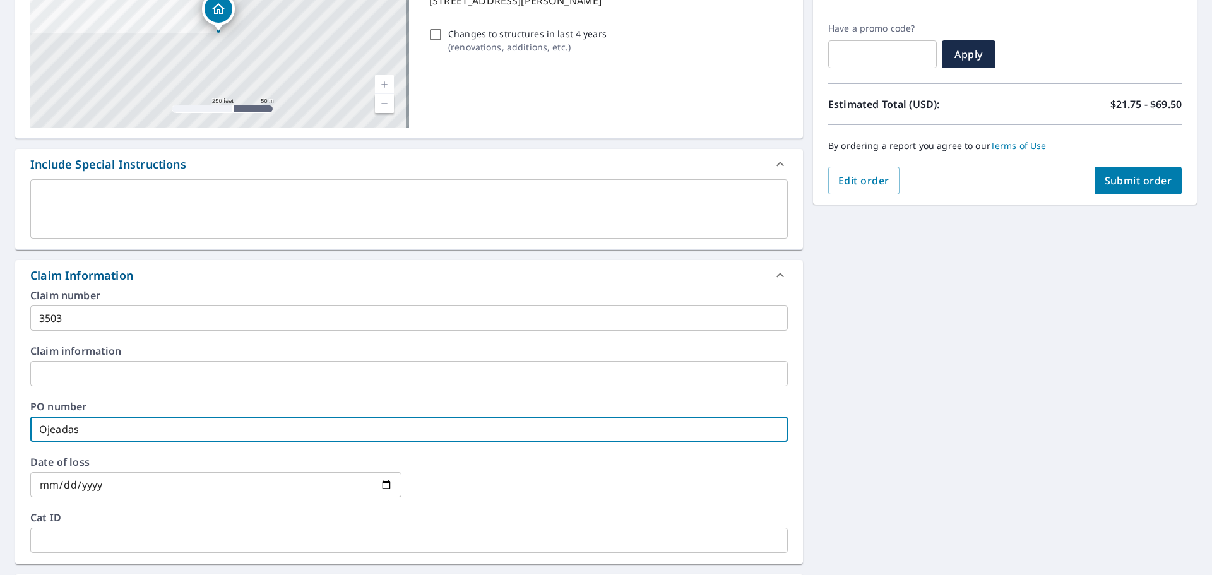
scroll to position [379, 0]
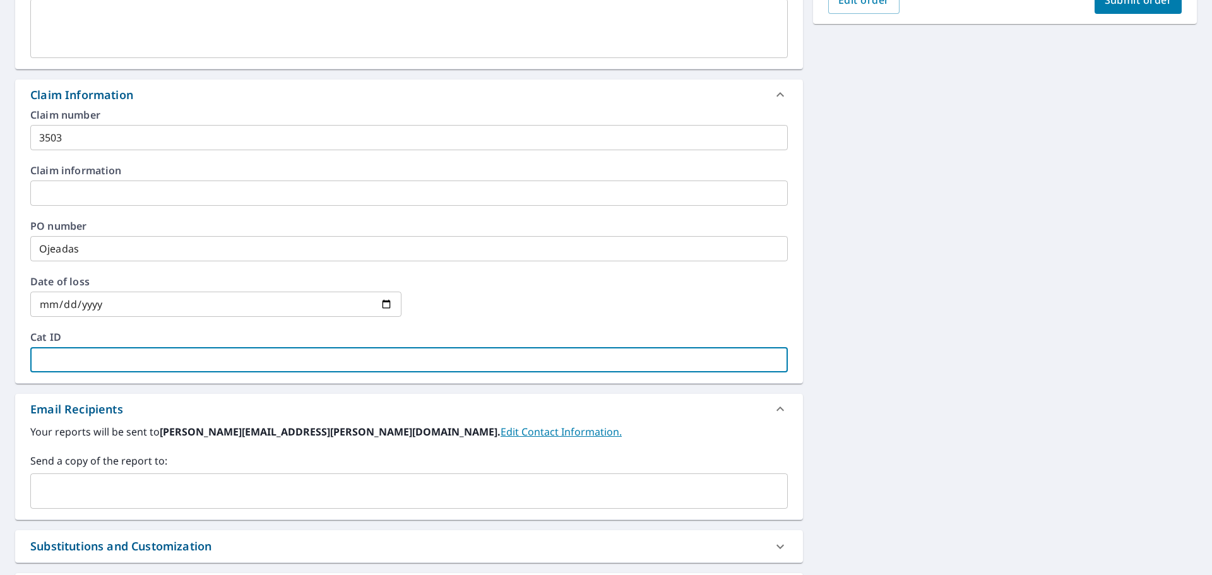
click at [105, 359] on input "text" at bounding box center [409, 359] width 758 height 25
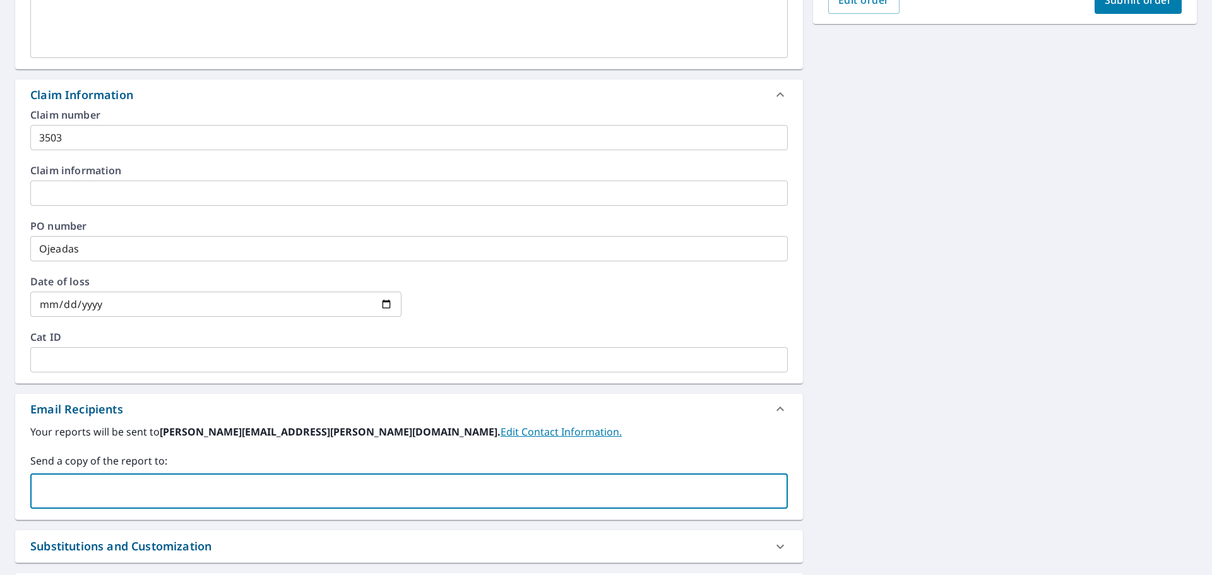
click at [40, 486] on input "text" at bounding box center [399, 491] width 727 height 24
paste input "[EMAIL_ADDRESS][DOMAIN_NAME]"
type input "[EMAIL_ADDRESS][DOMAIN_NAME]"
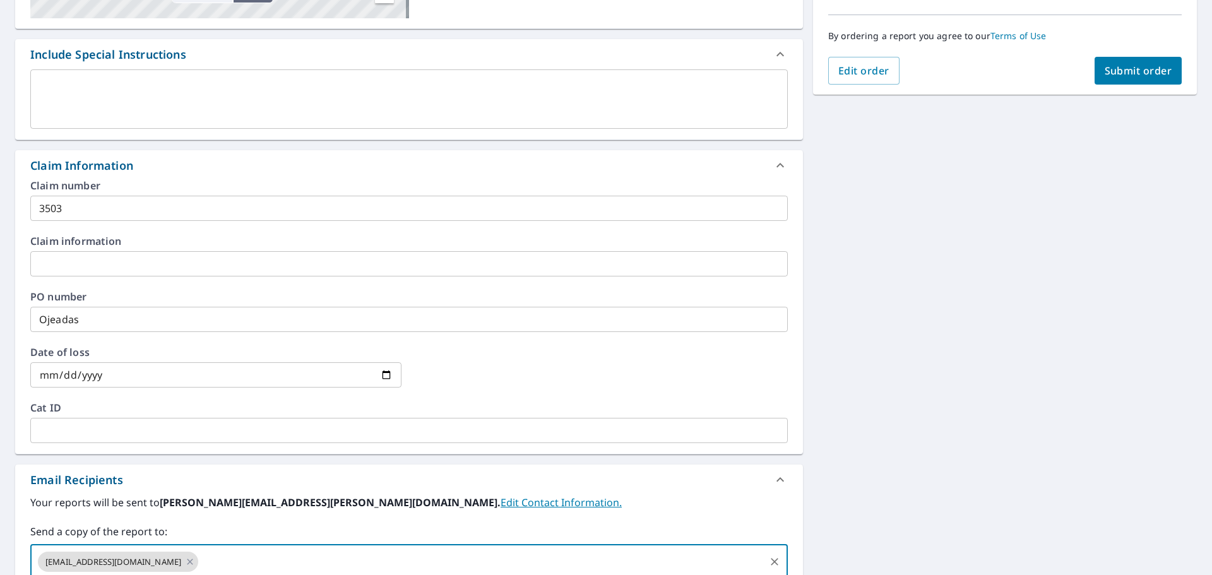
scroll to position [126, 0]
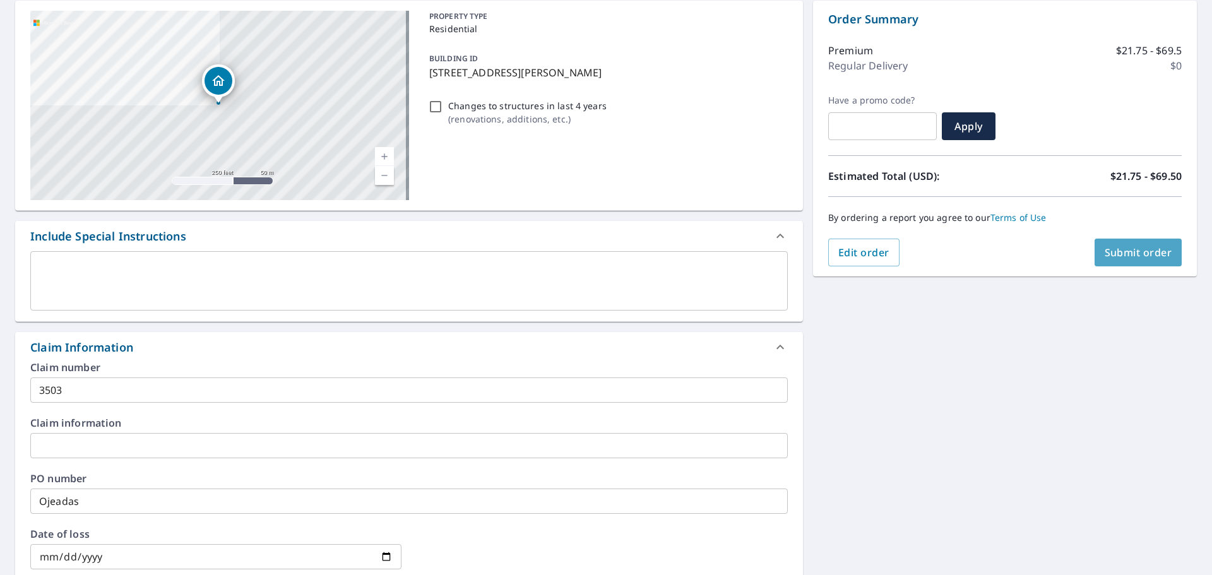
click at [1139, 253] on span "Submit order" at bounding box center [1139, 253] width 68 height 14
